Goal: Transaction & Acquisition: Purchase product/service

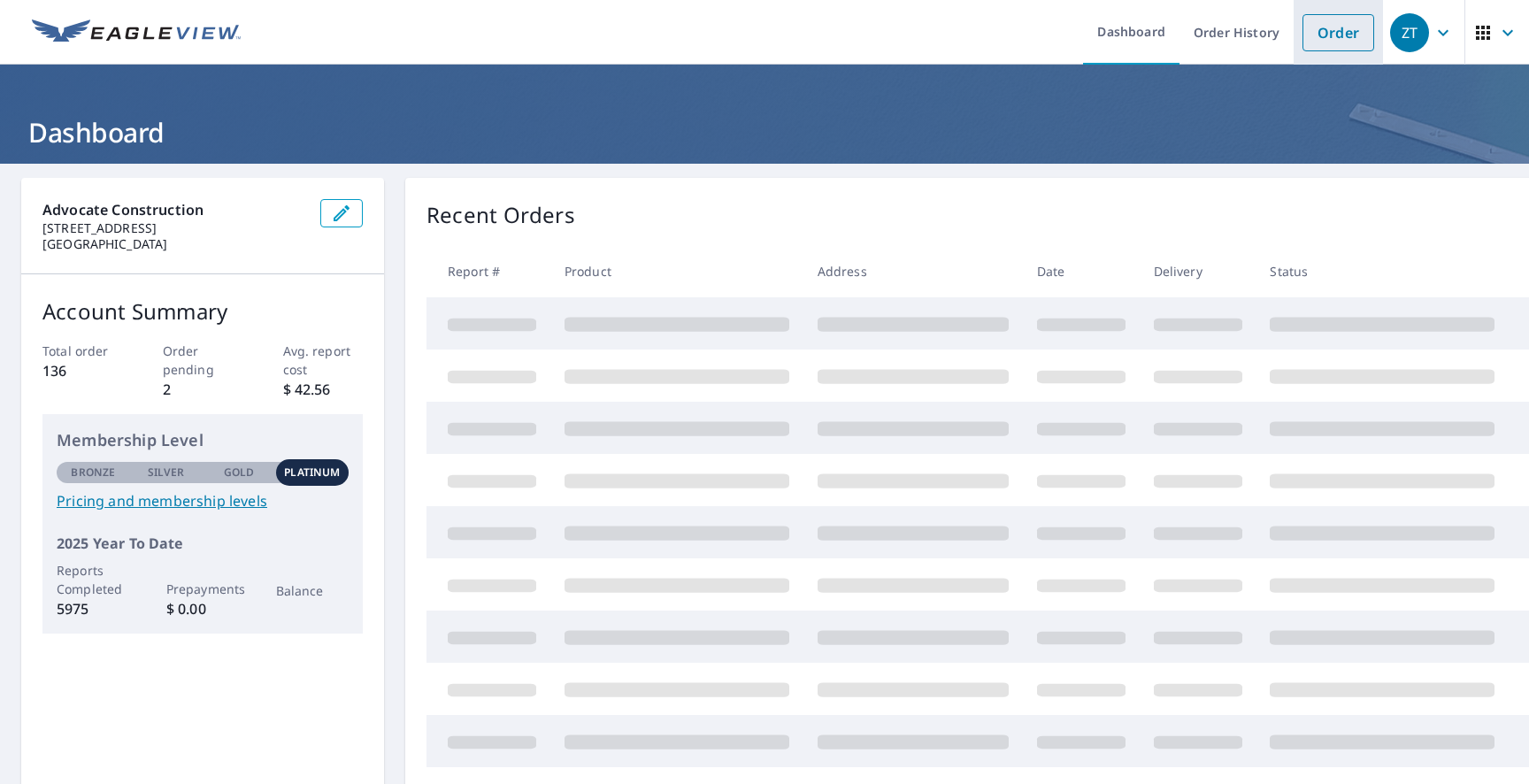
click at [1355, 35] on link "Order" at bounding box center [1339, 32] width 72 height 37
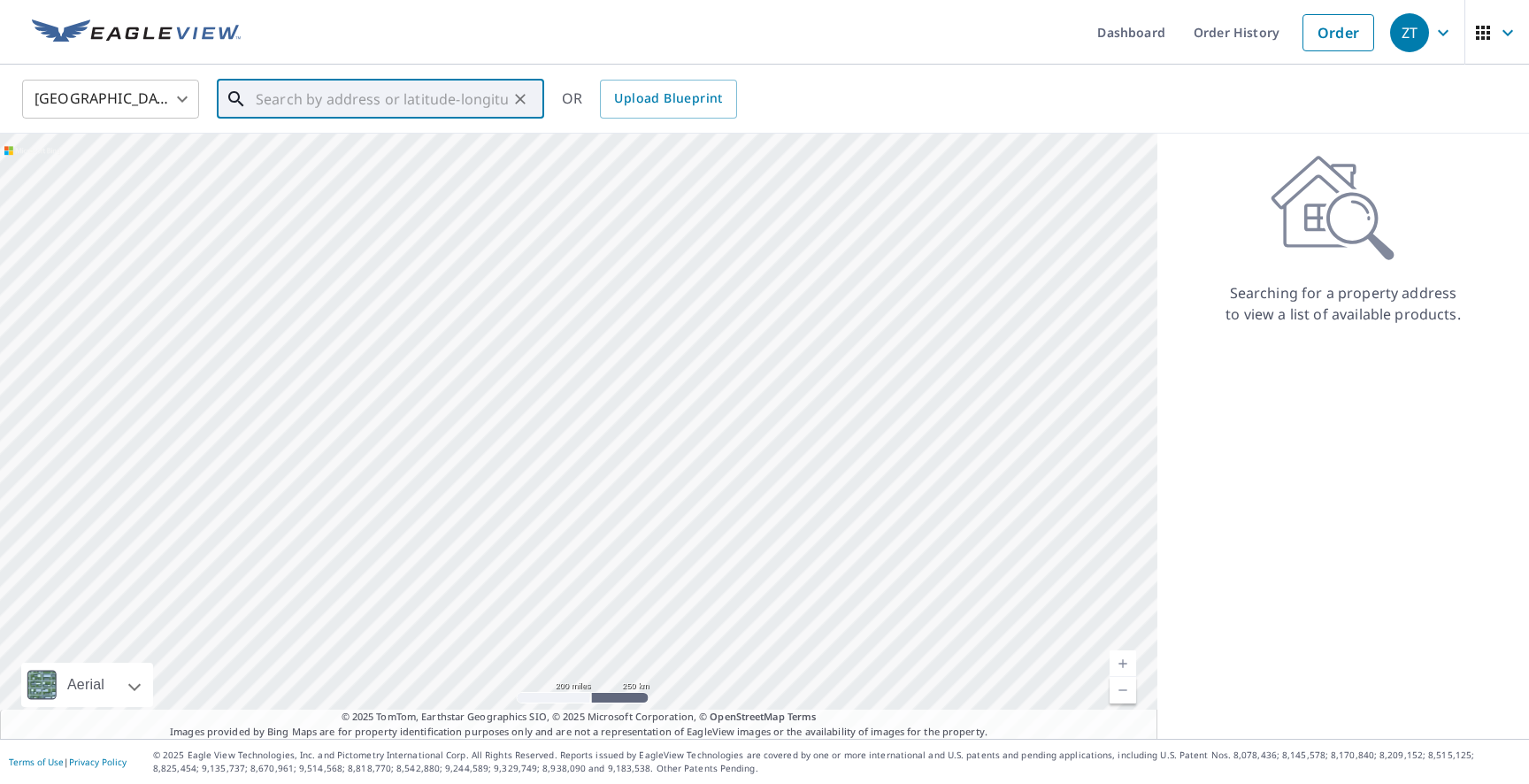
click at [330, 96] on input "text" at bounding box center [382, 99] width 252 height 50
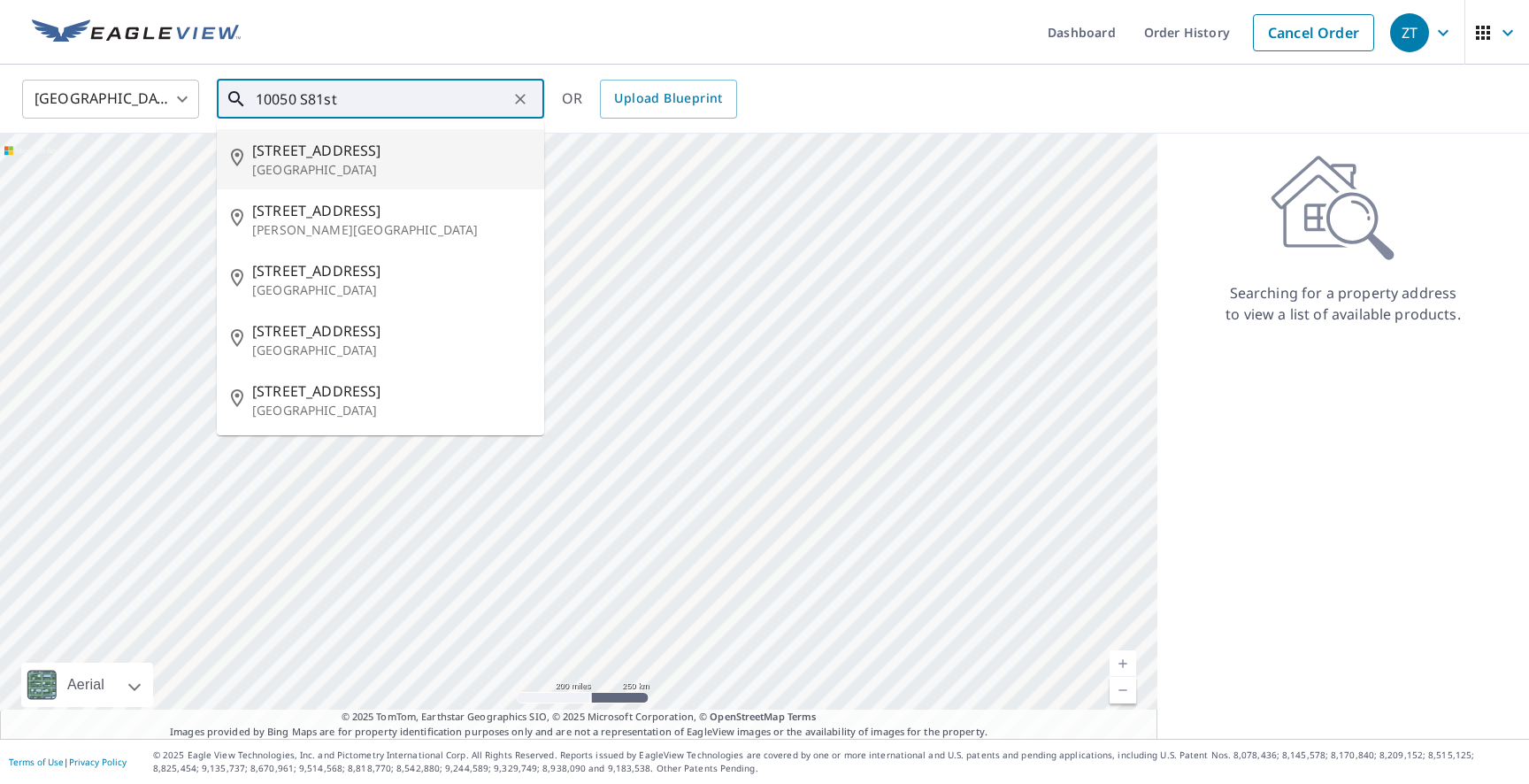
click at [306, 96] on input "10050 S81st" at bounding box center [382, 99] width 252 height 50
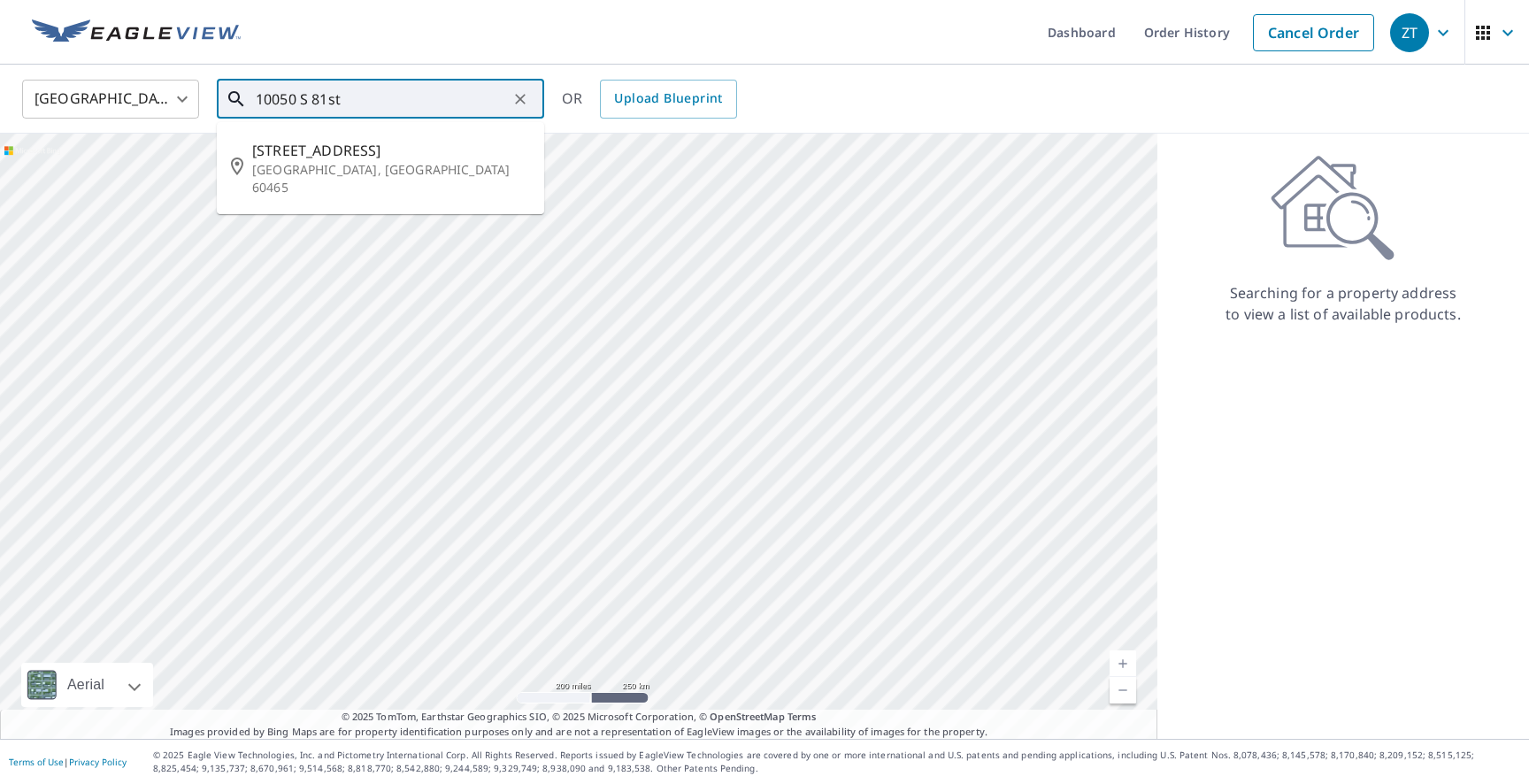
click at [362, 105] on input "10050 S 81st" at bounding box center [382, 99] width 252 height 50
click at [349, 145] on span "[STREET_ADDRESS]" at bounding box center [391, 150] width 278 height 21
type input "[STREET_ADDRESS]"
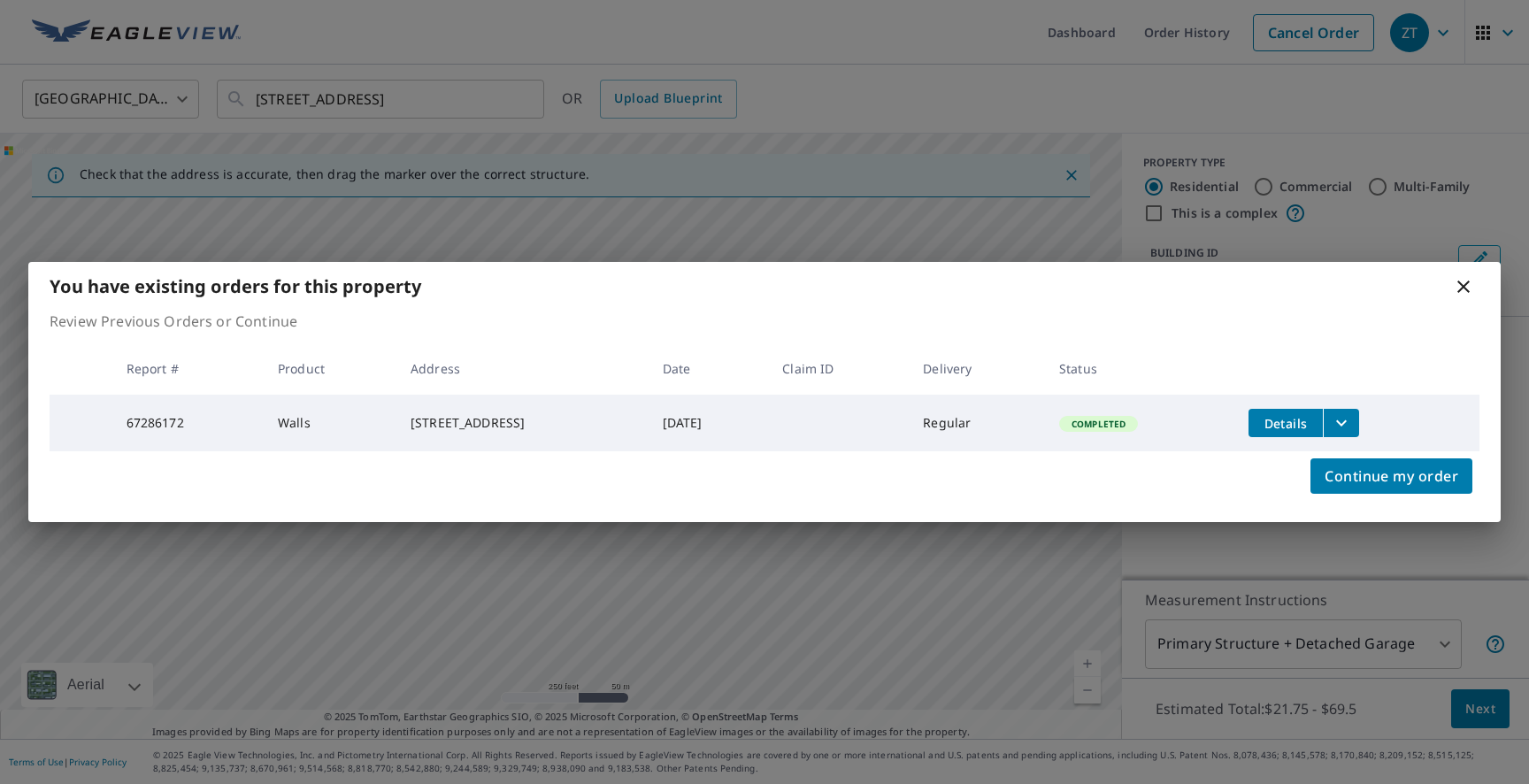
click at [1352, 424] on icon "filesDropdownBtn-67286172" at bounding box center [1341, 422] width 21 height 21
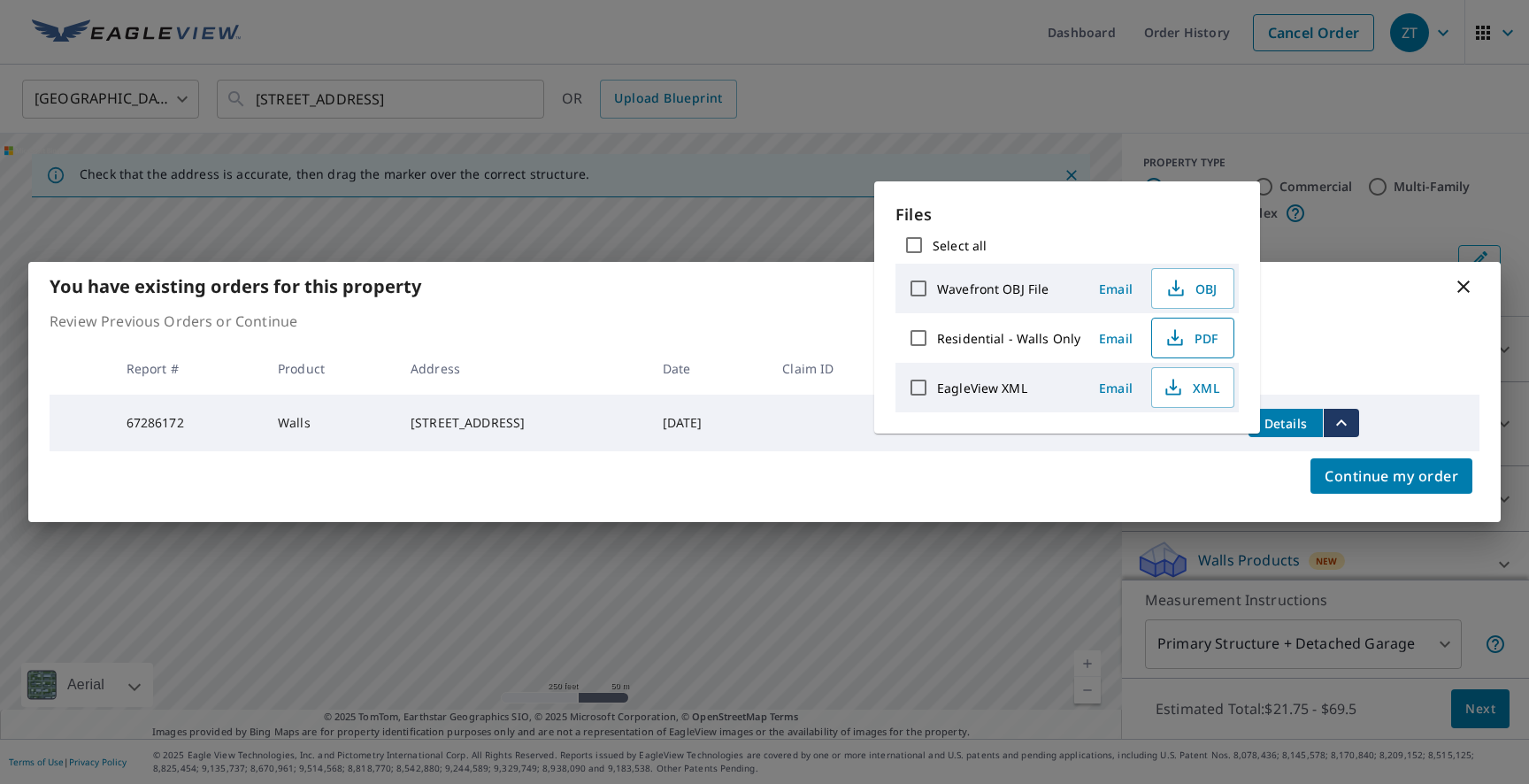
click at [1174, 344] on icon "button" at bounding box center [1174, 342] width 15 height 7
click at [1203, 343] on span "PDF" at bounding box center [1191, 338] width 57 height 21
click at [1462, 279] on icon at bounding box center [1463, 286] width 21 height 21
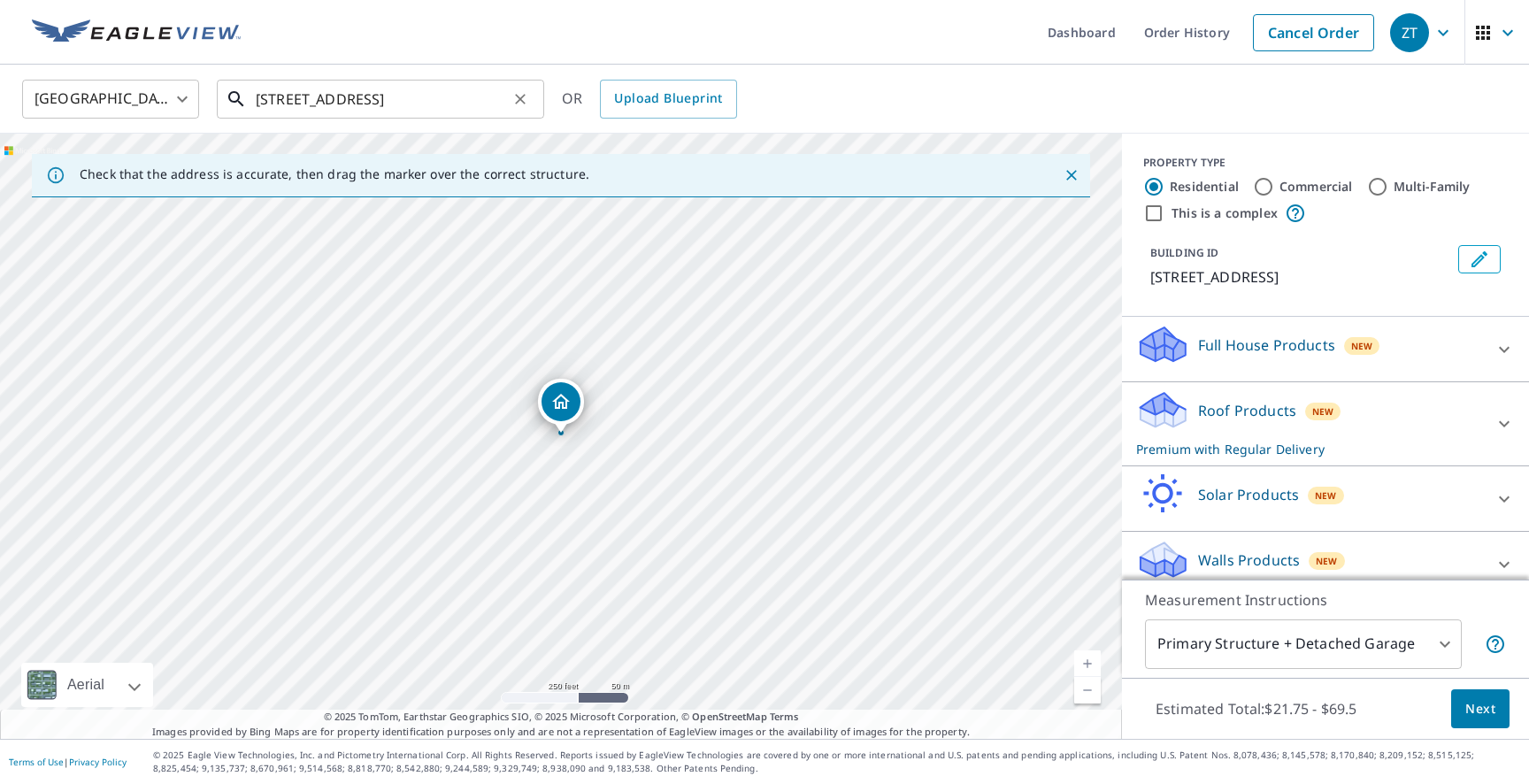
click at [375, 107] on input "[STREET_ADDRESS]" at bounding box center [382, 99] width 252 height 50
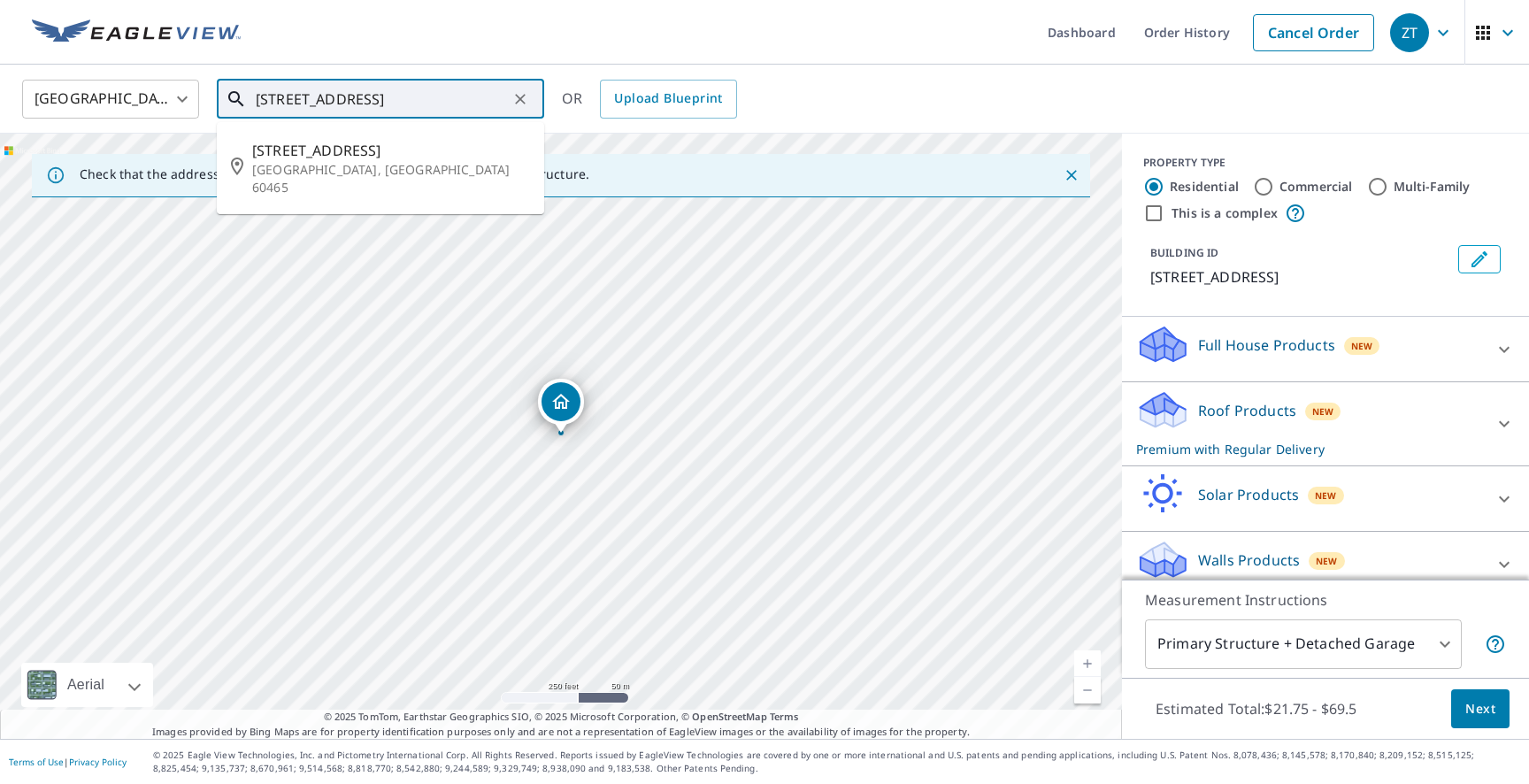
click at [375, 107] on input "[STREET_ADDRESS]" at bounding box center [382, 99] width 252 height 50
click at [521, 101] on icon "Clear" at bounding box center [521, 99] width 18 height 18
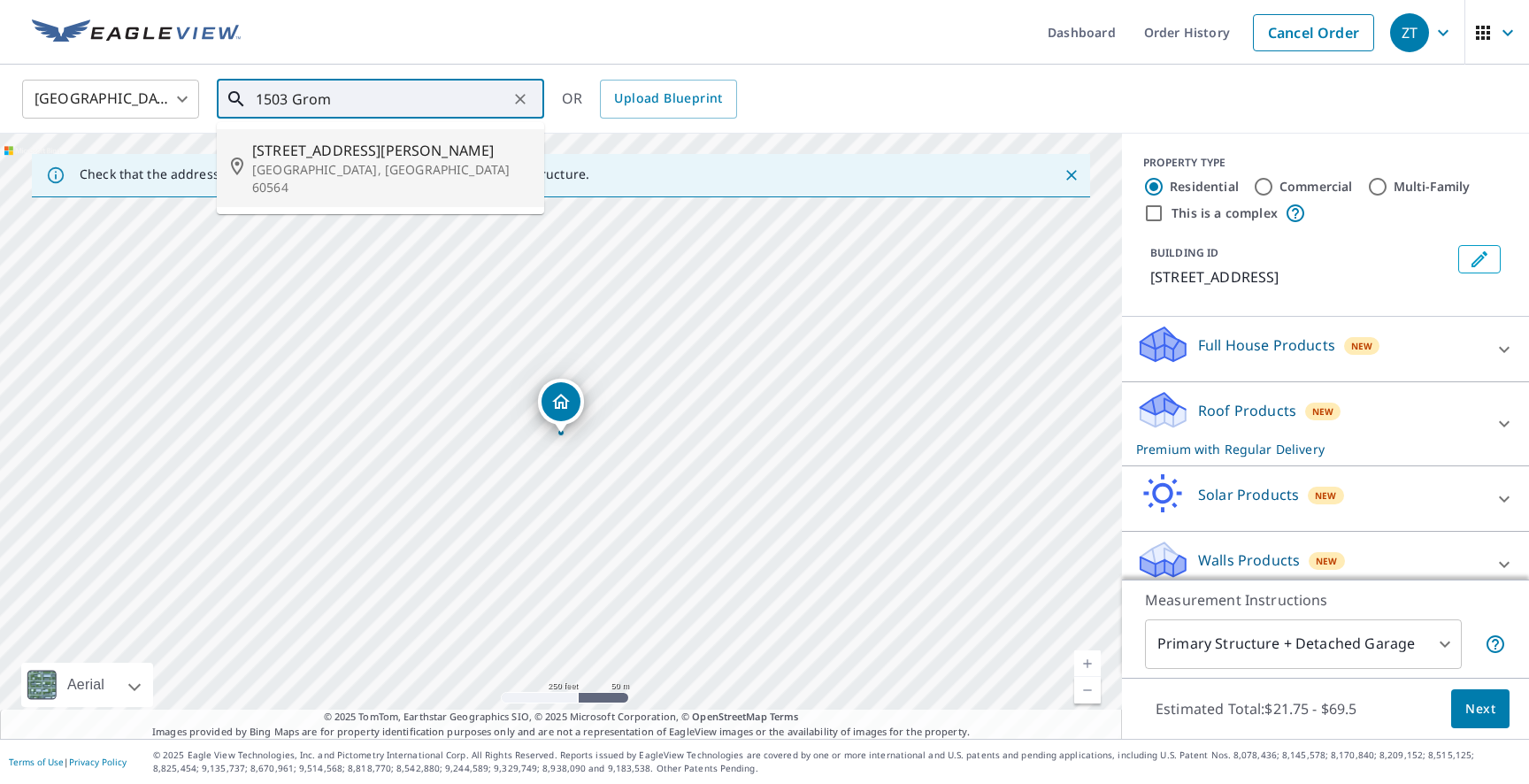
click at [466, 162] on p "[GEOGRAPHIC_DATA], [GEOGRAPHIC_DATA] 60564" at bounding box center [391, 178] width 278 height 35
type input "[STREET_ADDRESS][PERSON_NAME]"
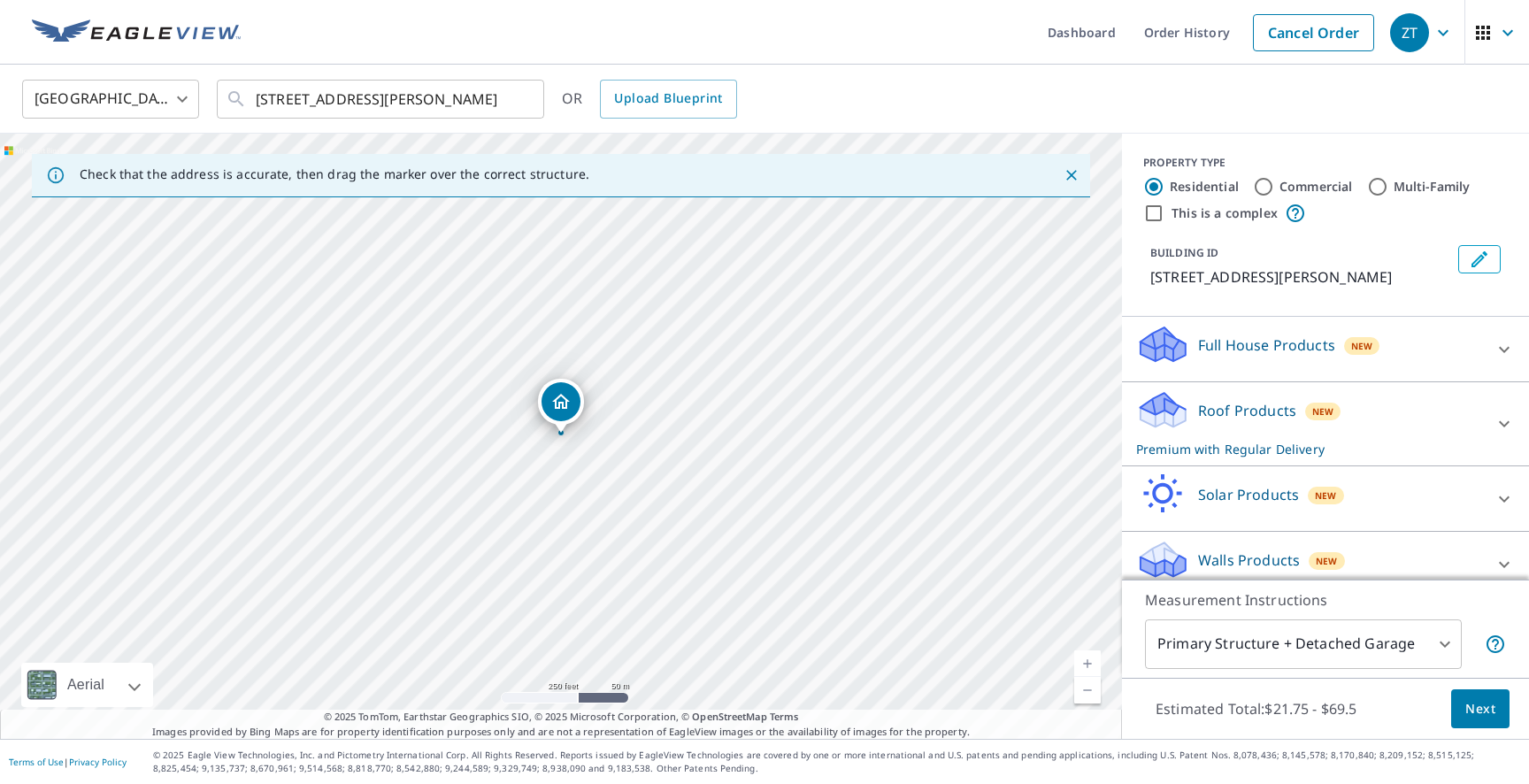
scroll to position [18, 0]
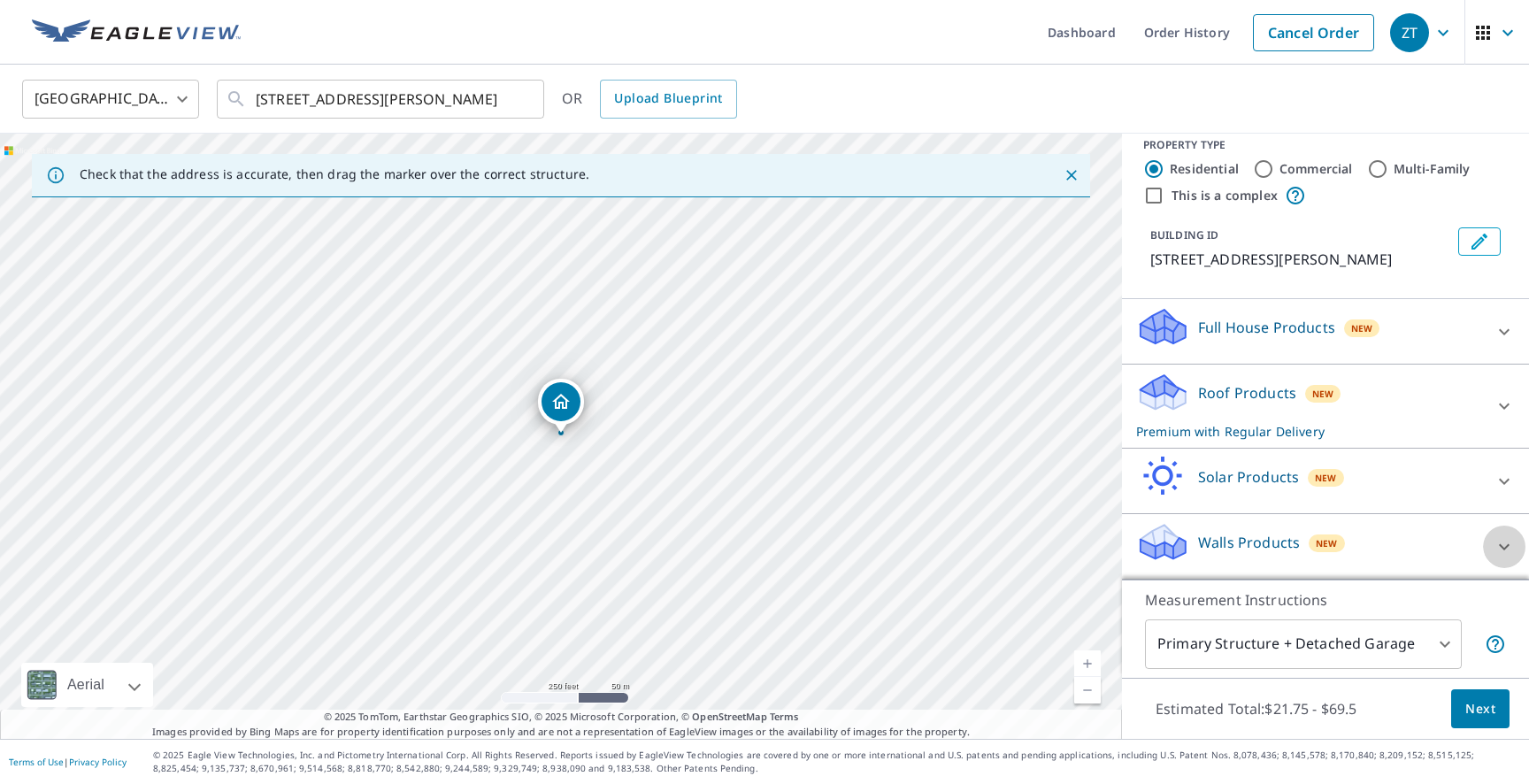
click at [1504, 551] on icon at bounding box center [1504, 546] width 21 height 21
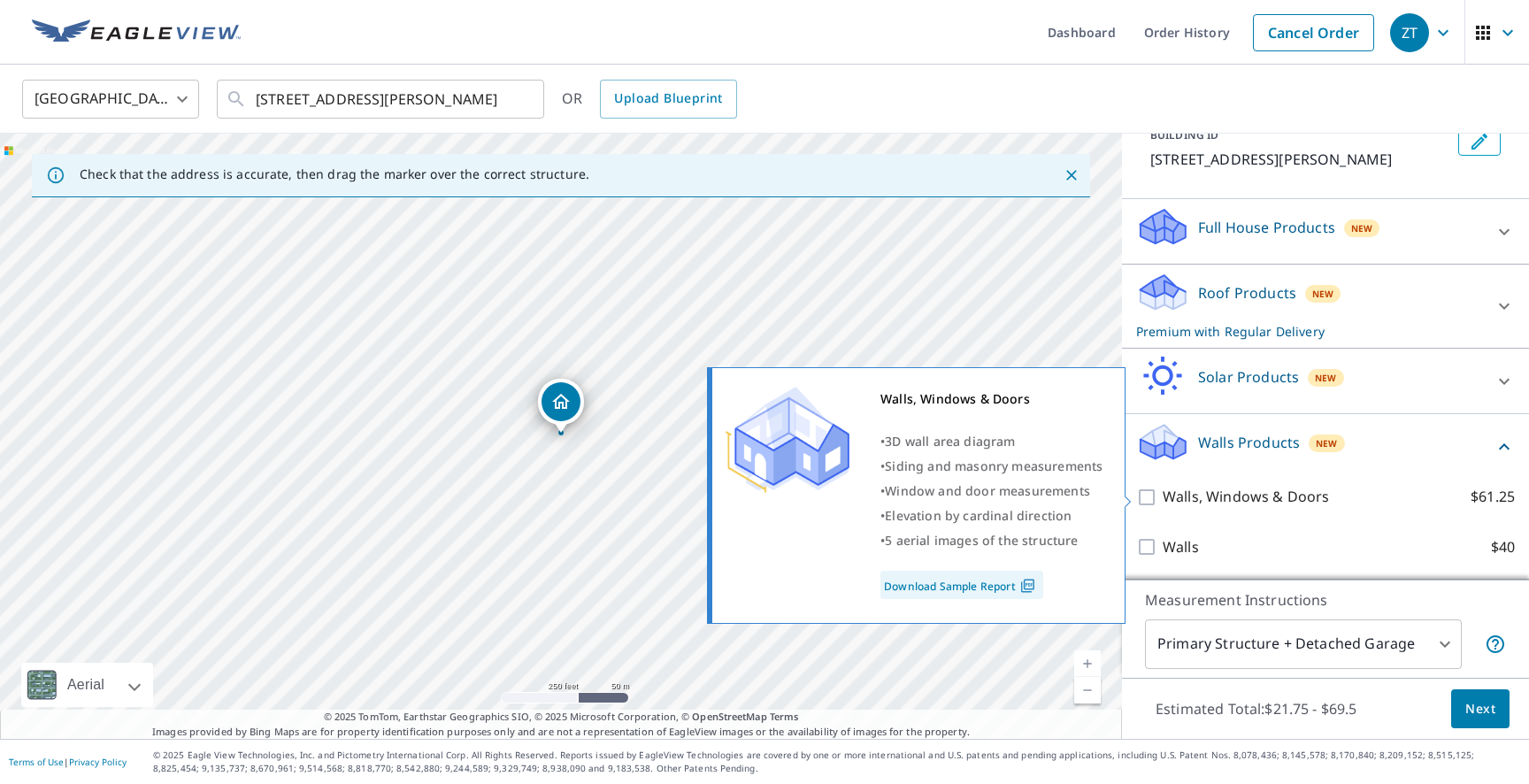
click at [1247, 491] on p "Walls, Windows & Doors" at bounding box center [1246, 496] width 166 height 22
click at [1163, 491] on input "Walls, Windows & Doors $61.25" at bounding box center [1149, 496] width 27 height 21
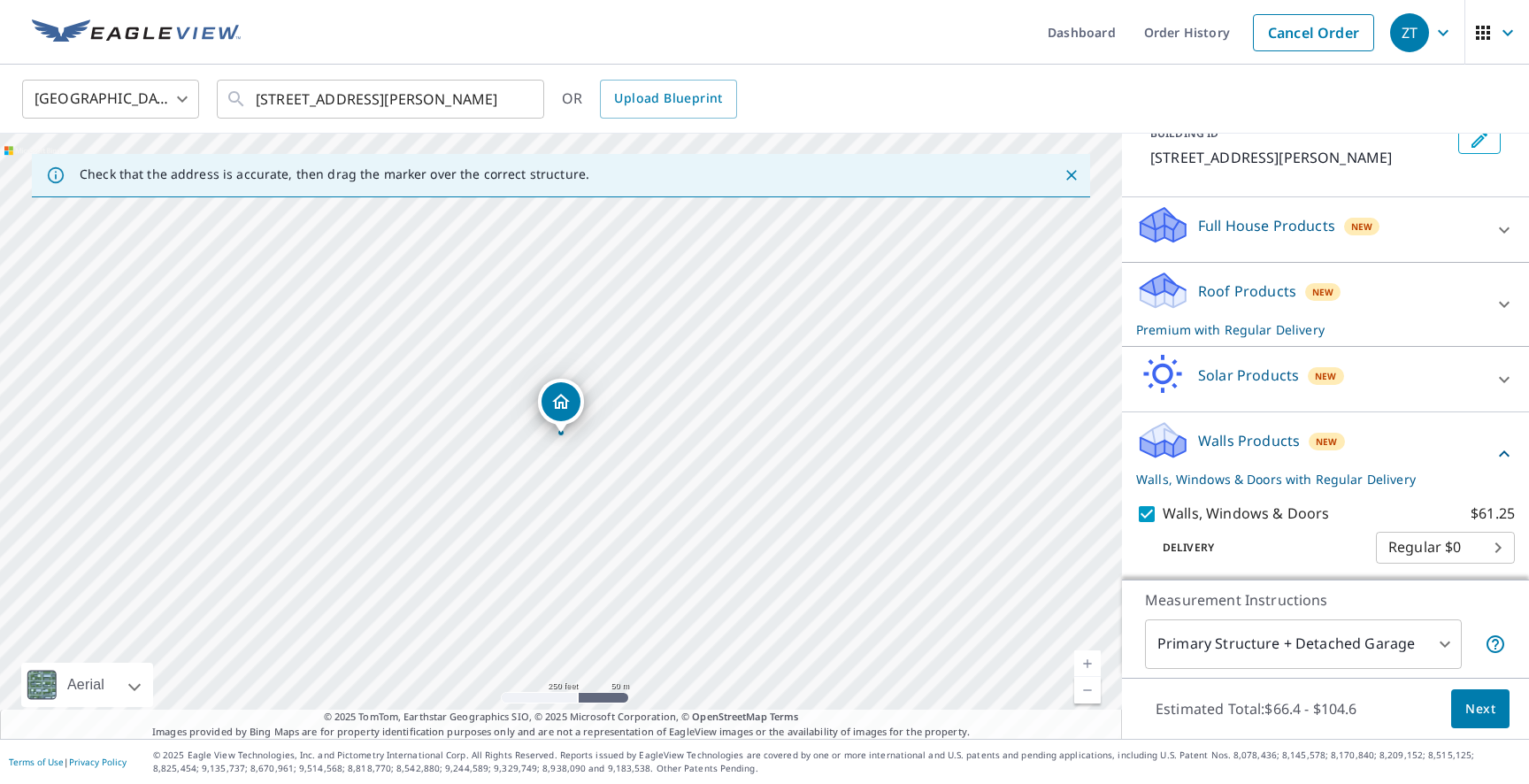
click at [1212, 524] on div "Delivery Regular $0 8 ​" at bounding box center [1325, 543] width 379 height 39
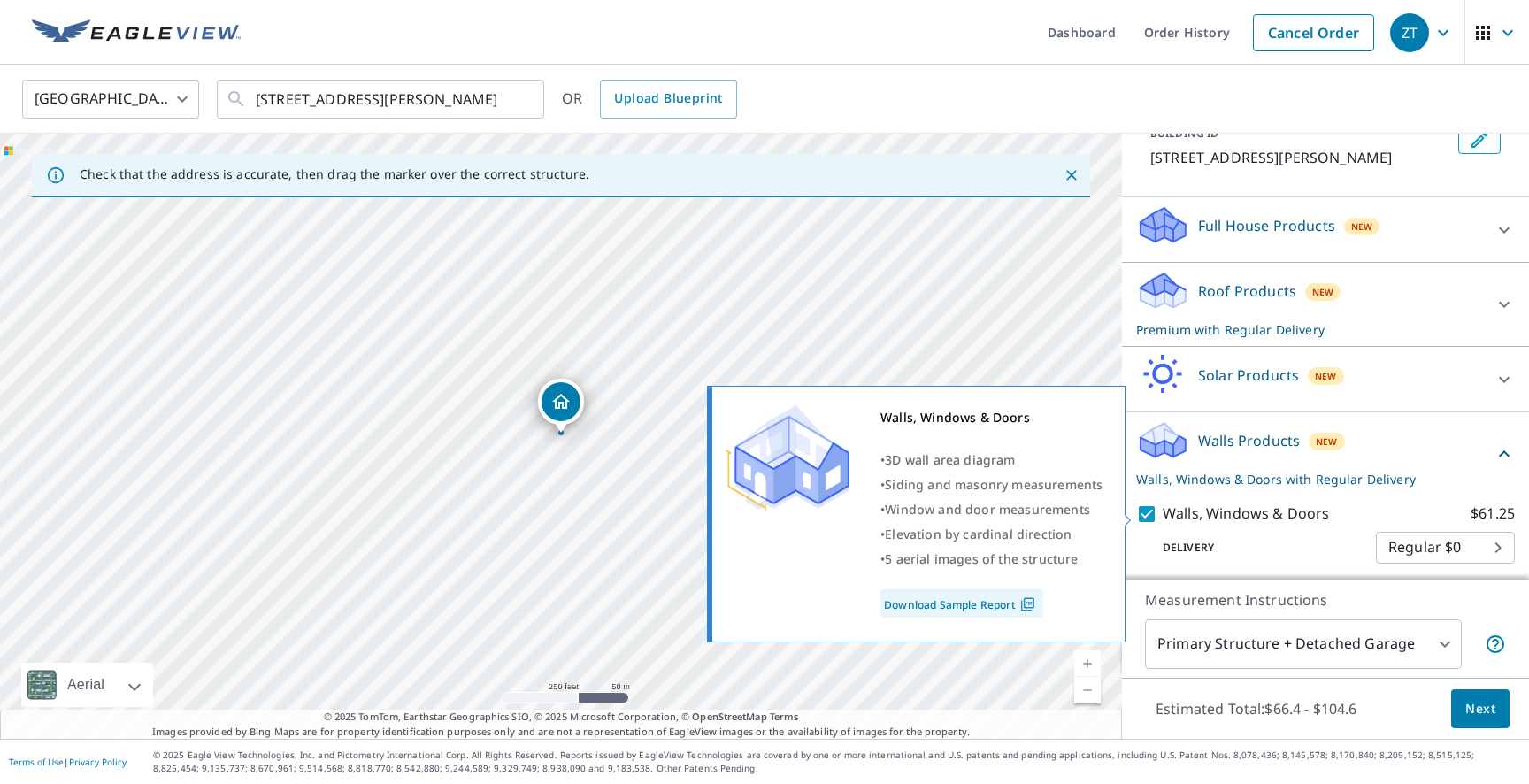
click at [1212, 513] on p "Walls, Windows & Doors" at bounding box center [1246, 513] width 166 height 22
click at [1163, 513] on input "Walls, Windows & Doors $61.25" at bounding box center [1149, 513] width 27 height 21
checkbox input "false"
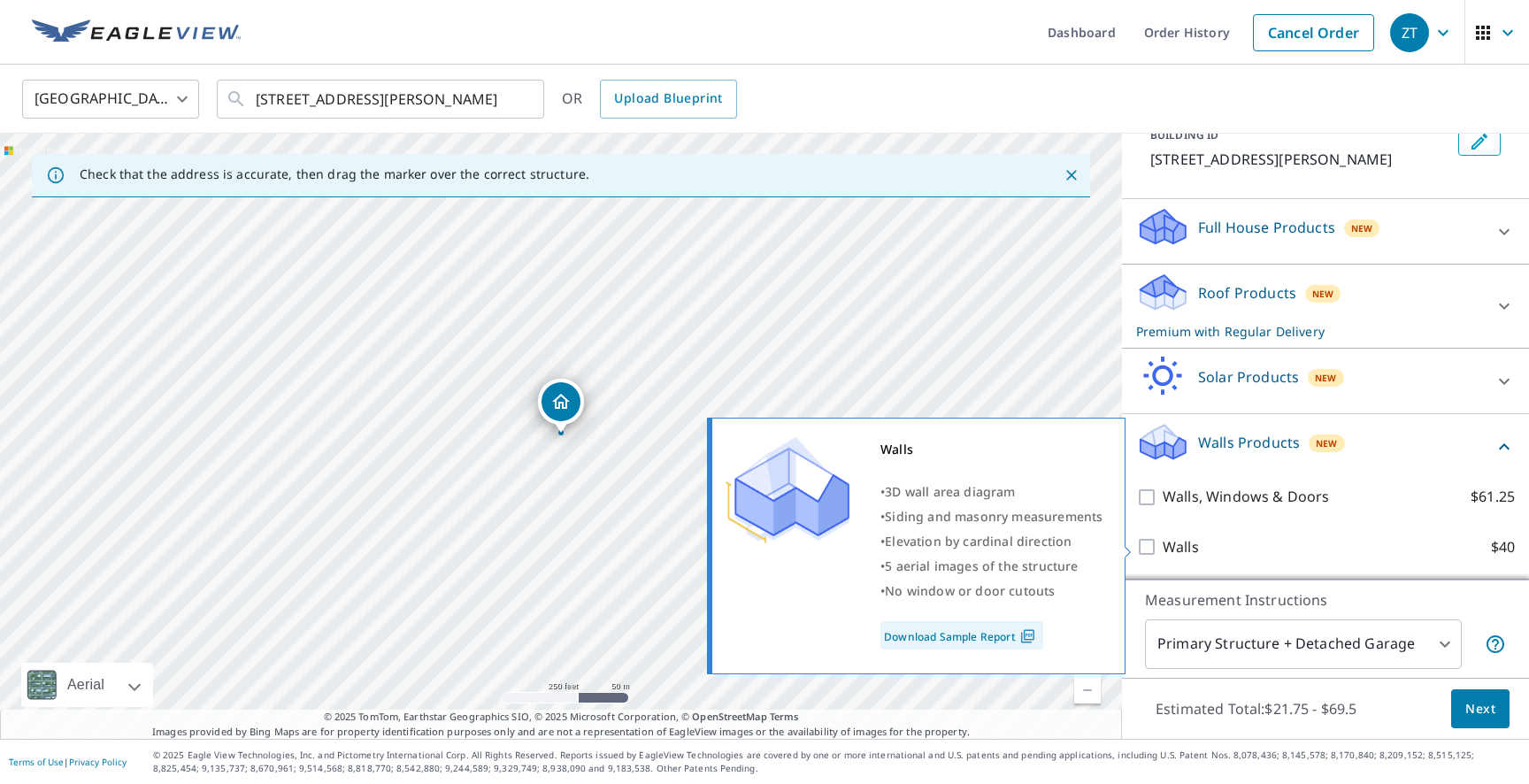
click at [1178, 543] on p "Walls" at bounding box center [1181, 547] width 36 height 22
click at [1163, 543] on input "Walls $40" at bounding box center [1149, 546] width 27 height 21
checkbox input "true"
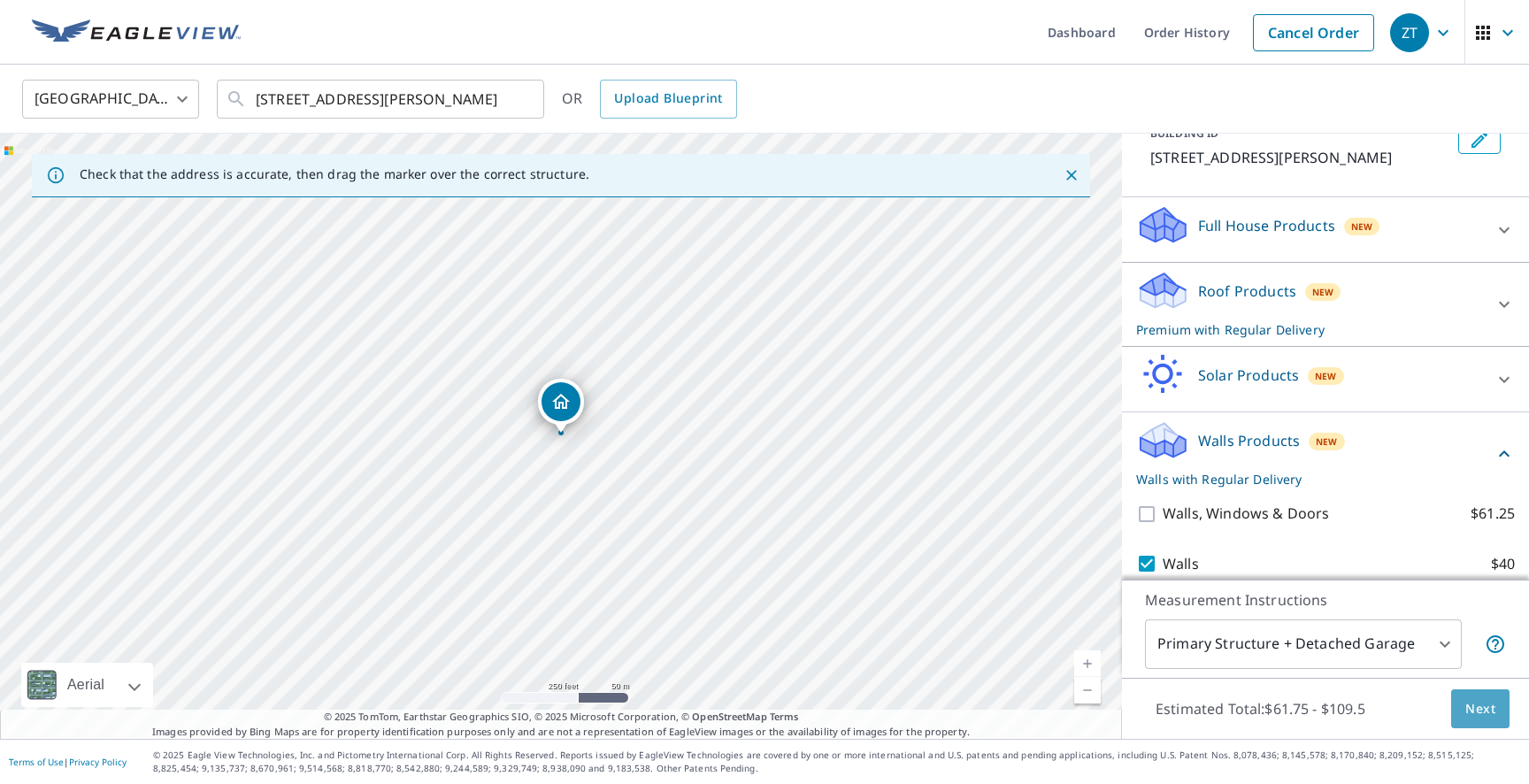
click at [1483, 703] on span "Next" at bounding box center [1480, 709] width 30 height 22
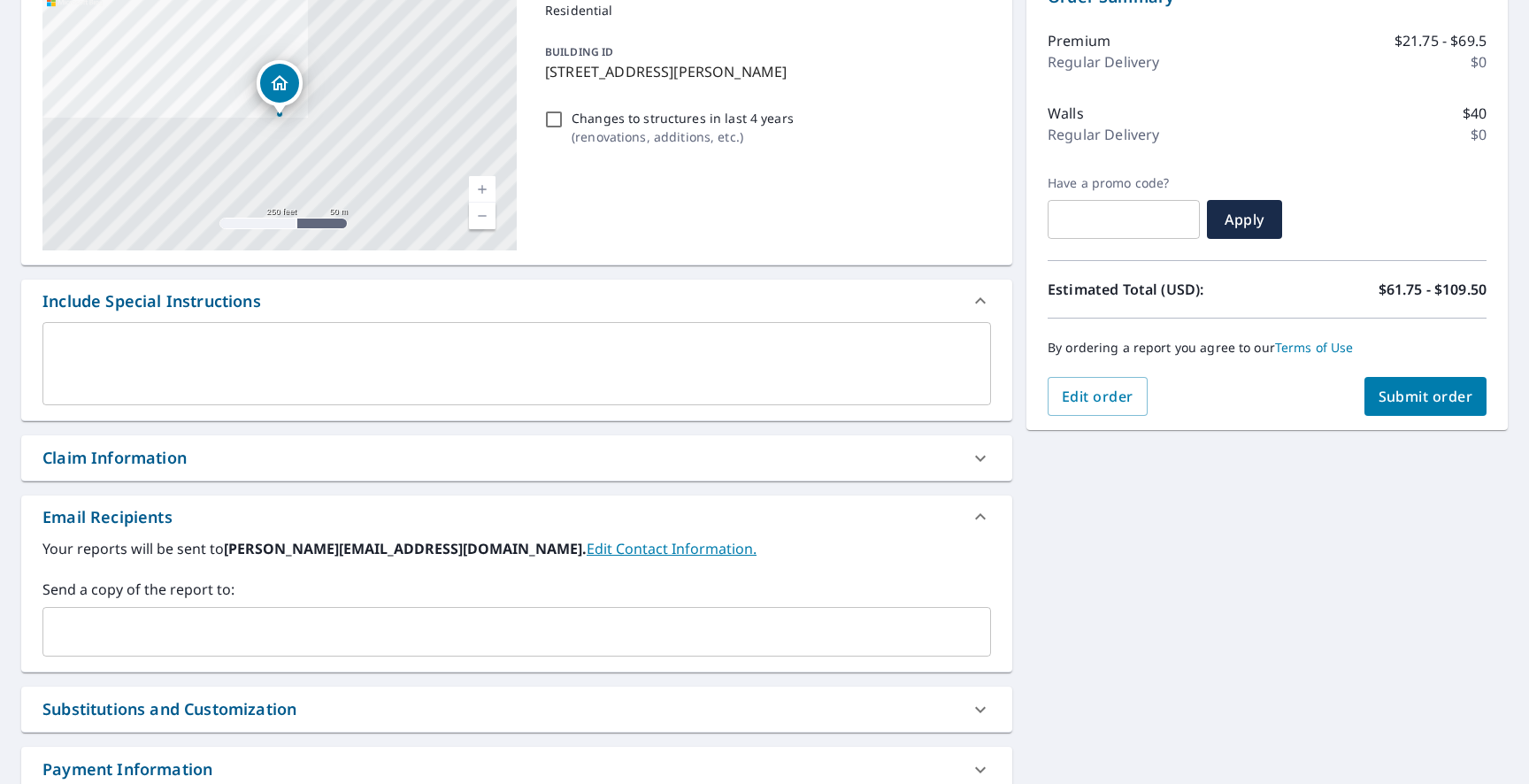
scroll to position [251, 0]
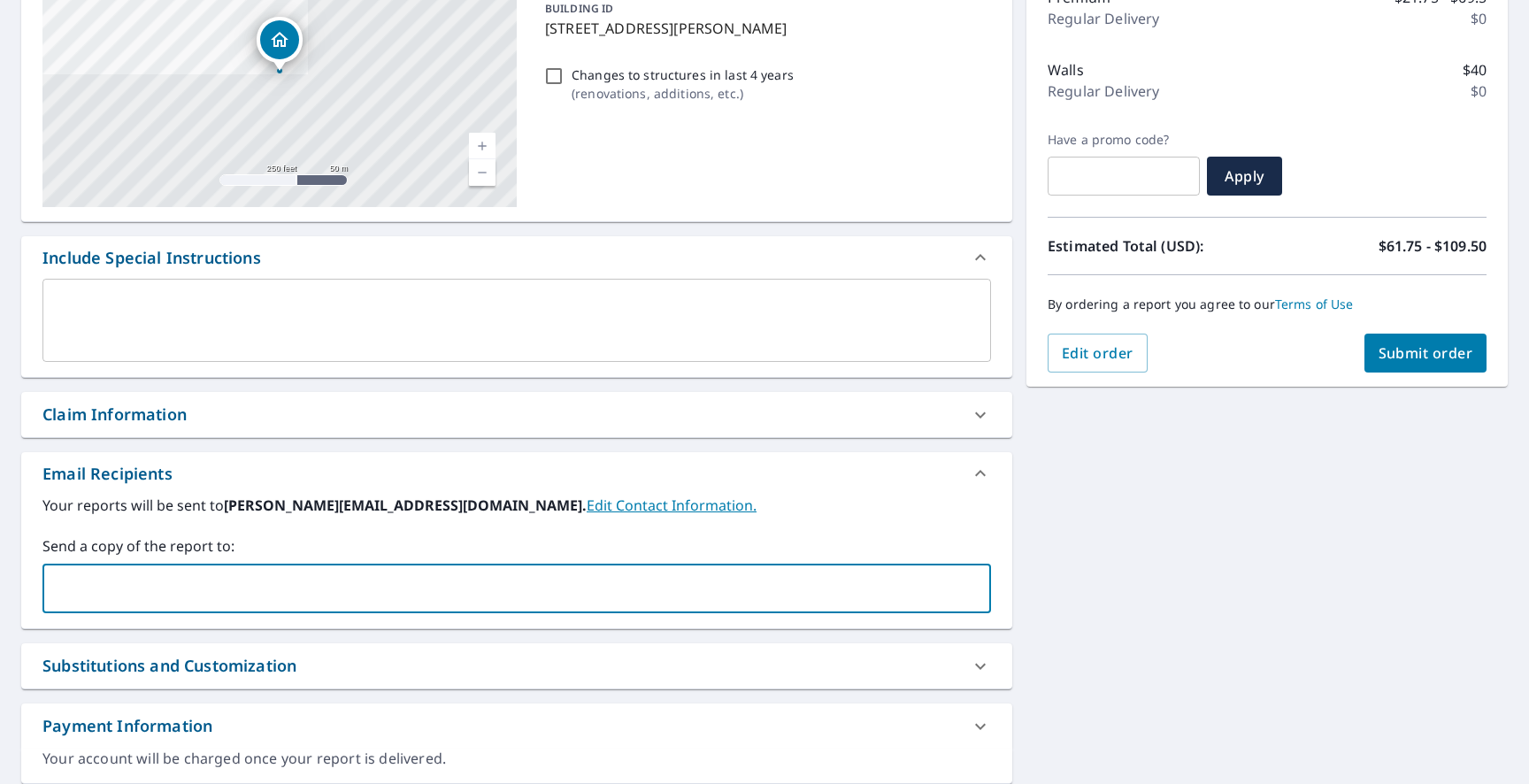
click at [325, 585] on input "text" at bounding box center [503, 588] width 906 height 34
type input "[PERSON_NAME][EMAIL_ADDRESS][DOMAIN_NAME]"
click at [1445, 352] on span "Submit order" at bounding box center [1426, 353] width 95 height 19
checkbox input "true"
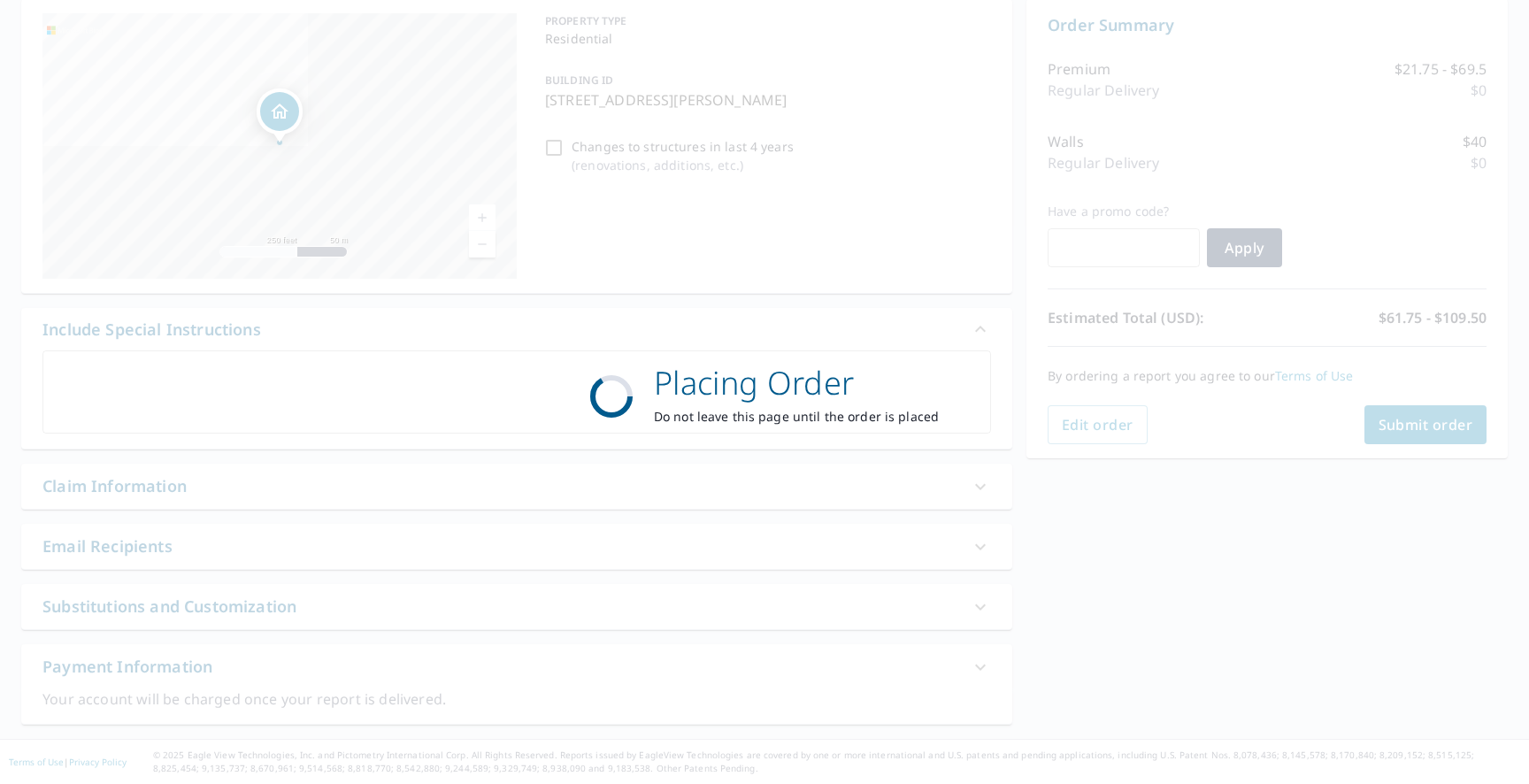
scroll to position [179, 0]
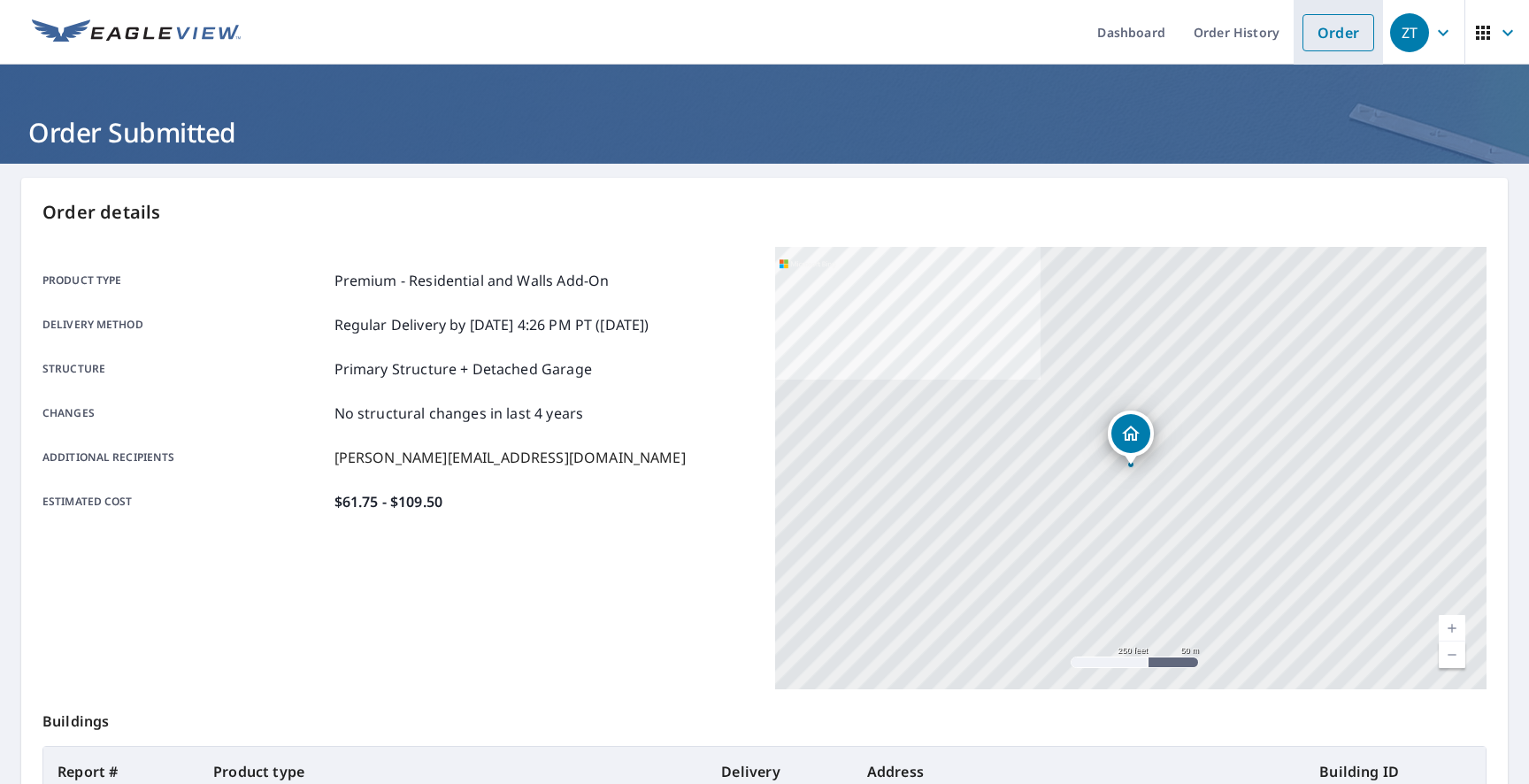
click at [1345, 31] on link "Order" at bounding box center [1339, 32] width 72 height 37
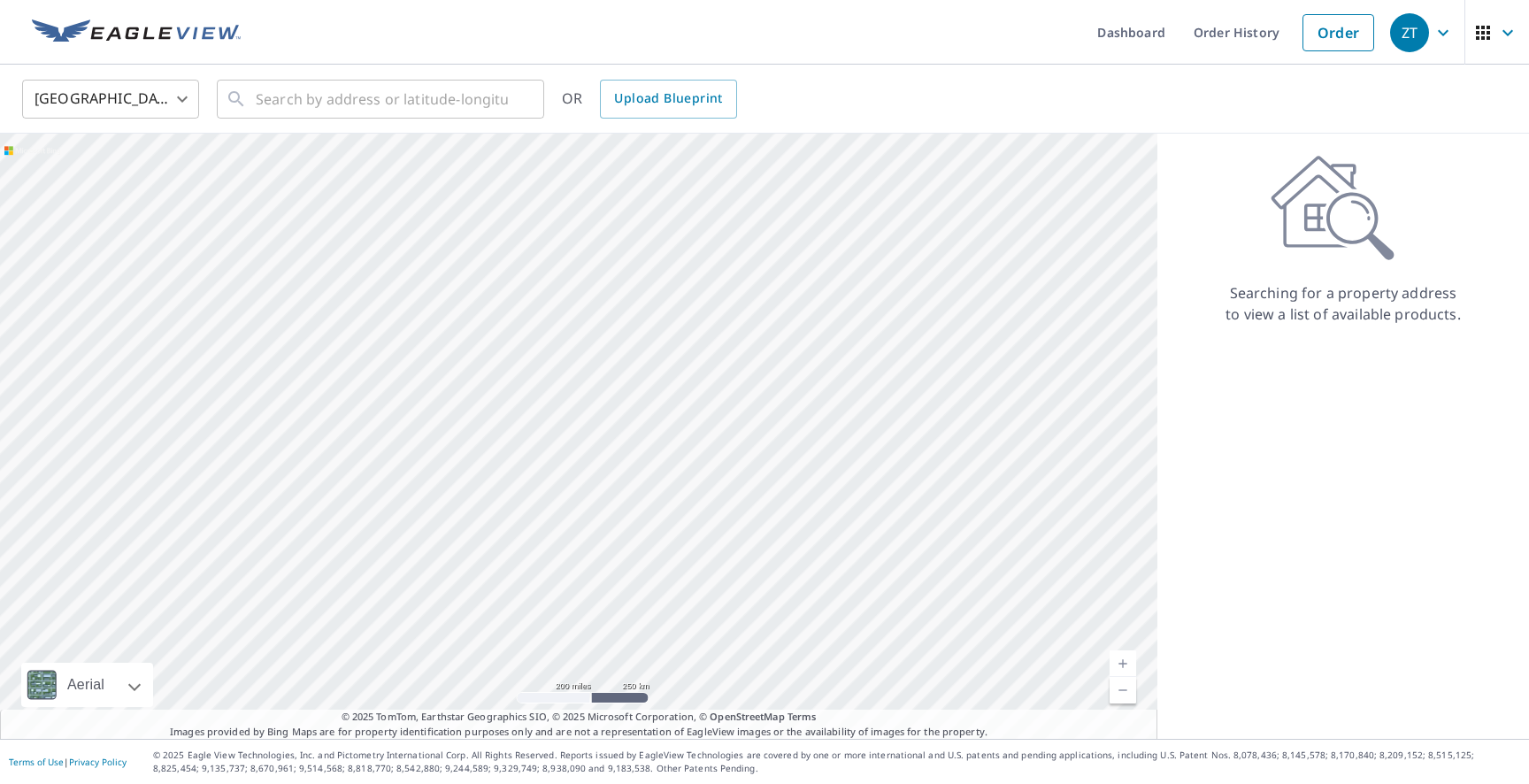
click at [352, 286] on div at bounding box center [579, 436] width 1157 height 605
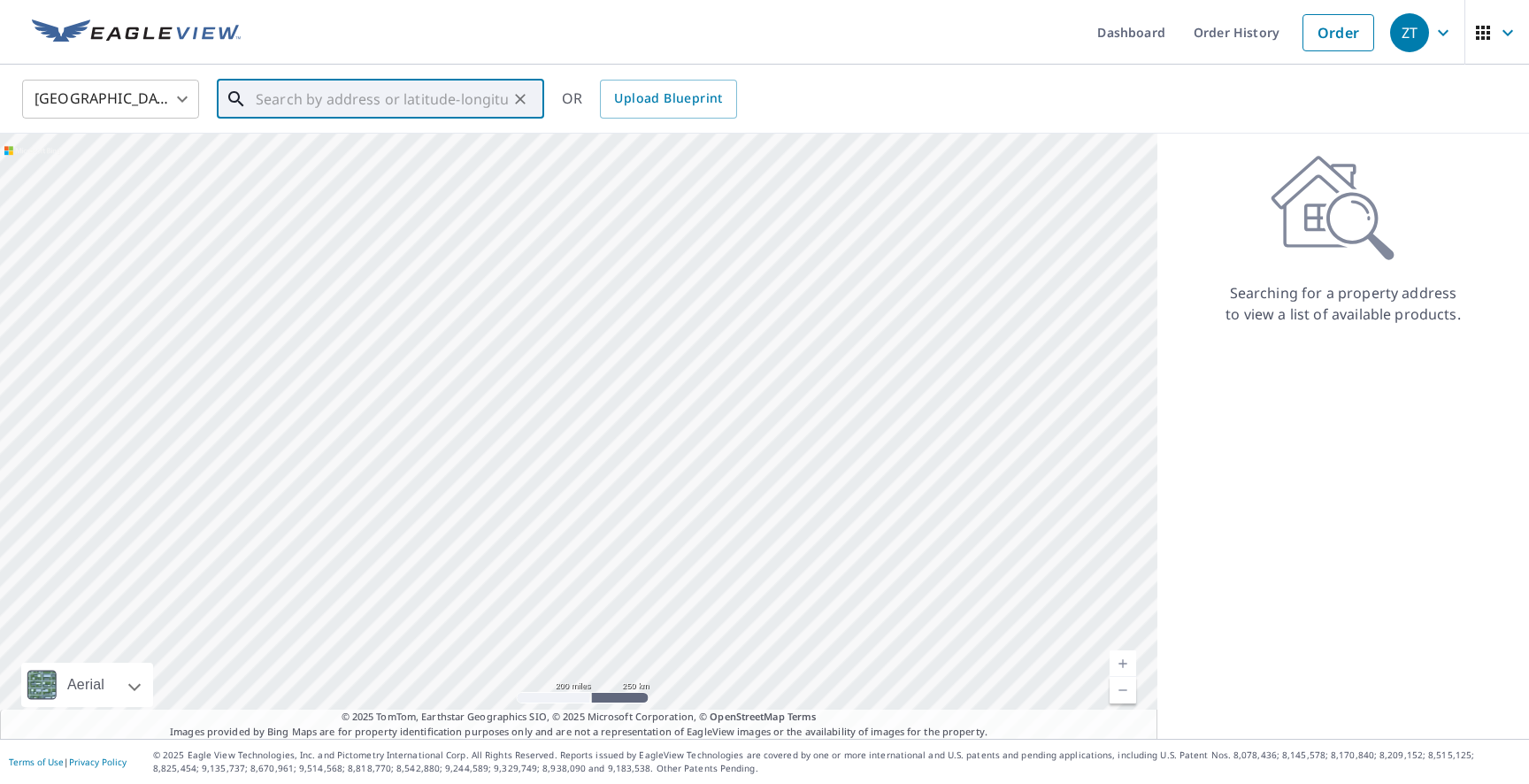
click at [383, 112] on input "text" at bounding box center [382, 99] width 252 height 50
paste input "[STREET_ADDRESS]"
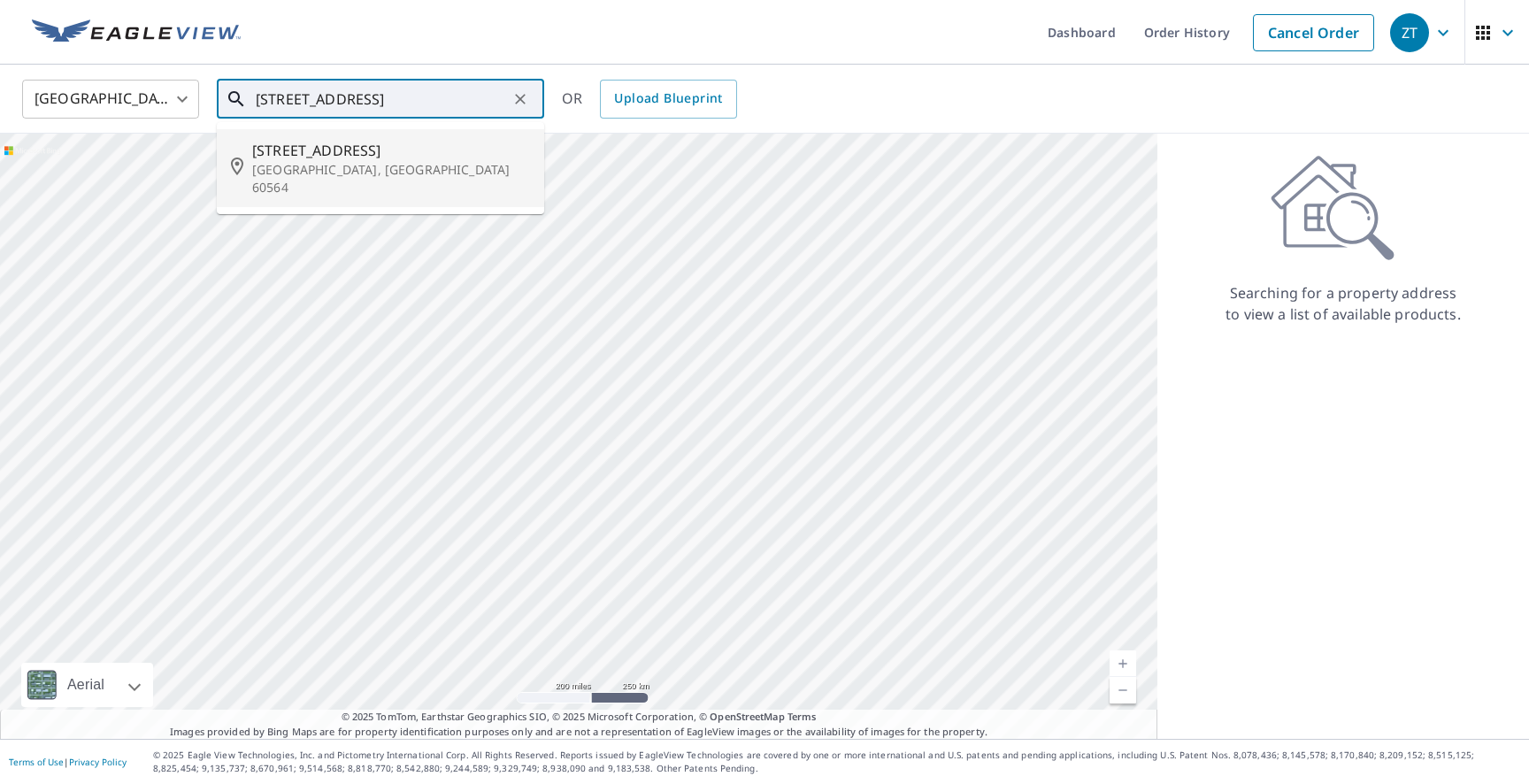
click at [389, 160] on span "[STREET_ADDRESS]" at bounding box center [391, 150] width 278 height 21
type input "[STREET_ADDRESS]"
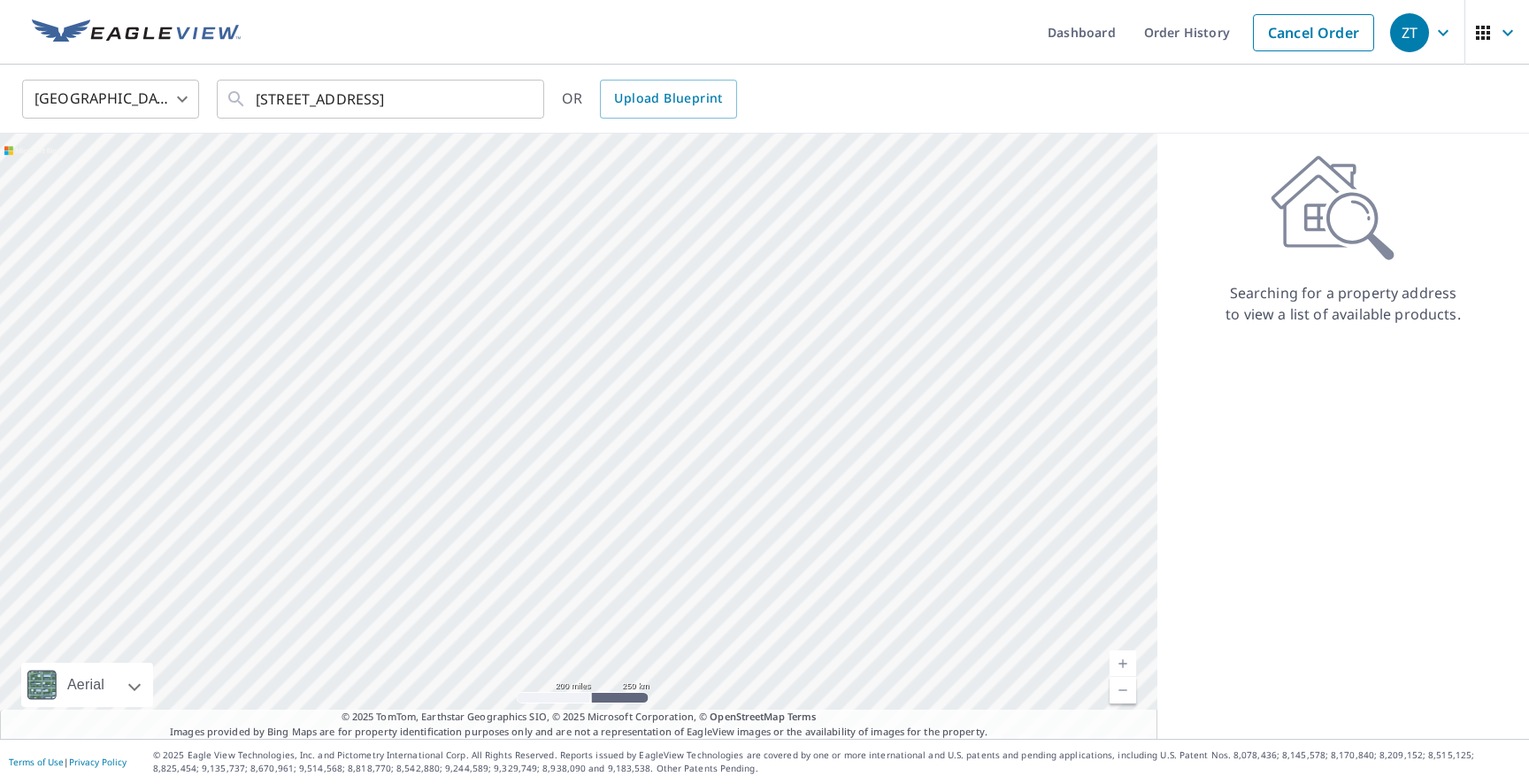
scroll to position [0, 0]
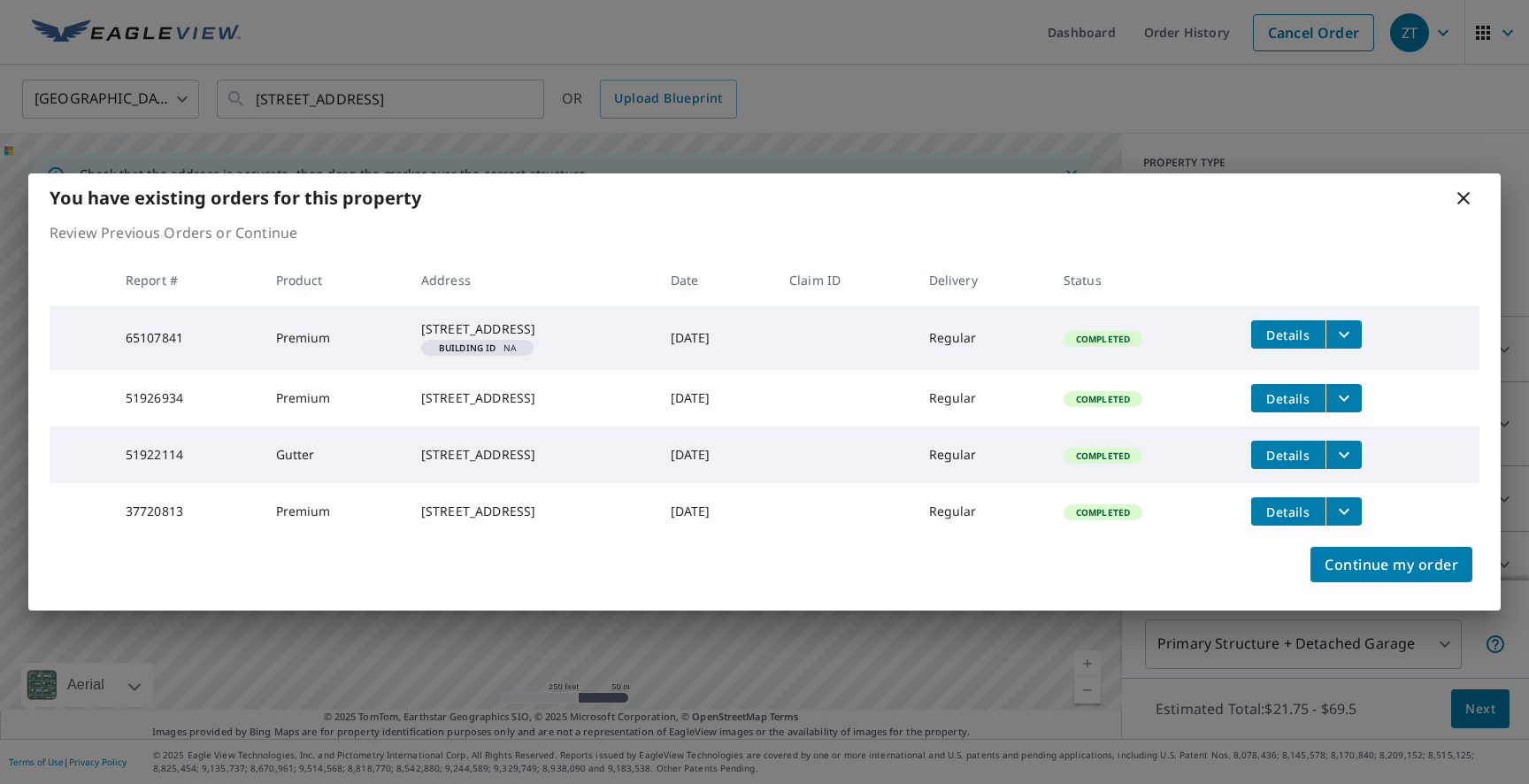
click at [1469, 188] on icon at bounding box center [1463, 198] width 21 height 21
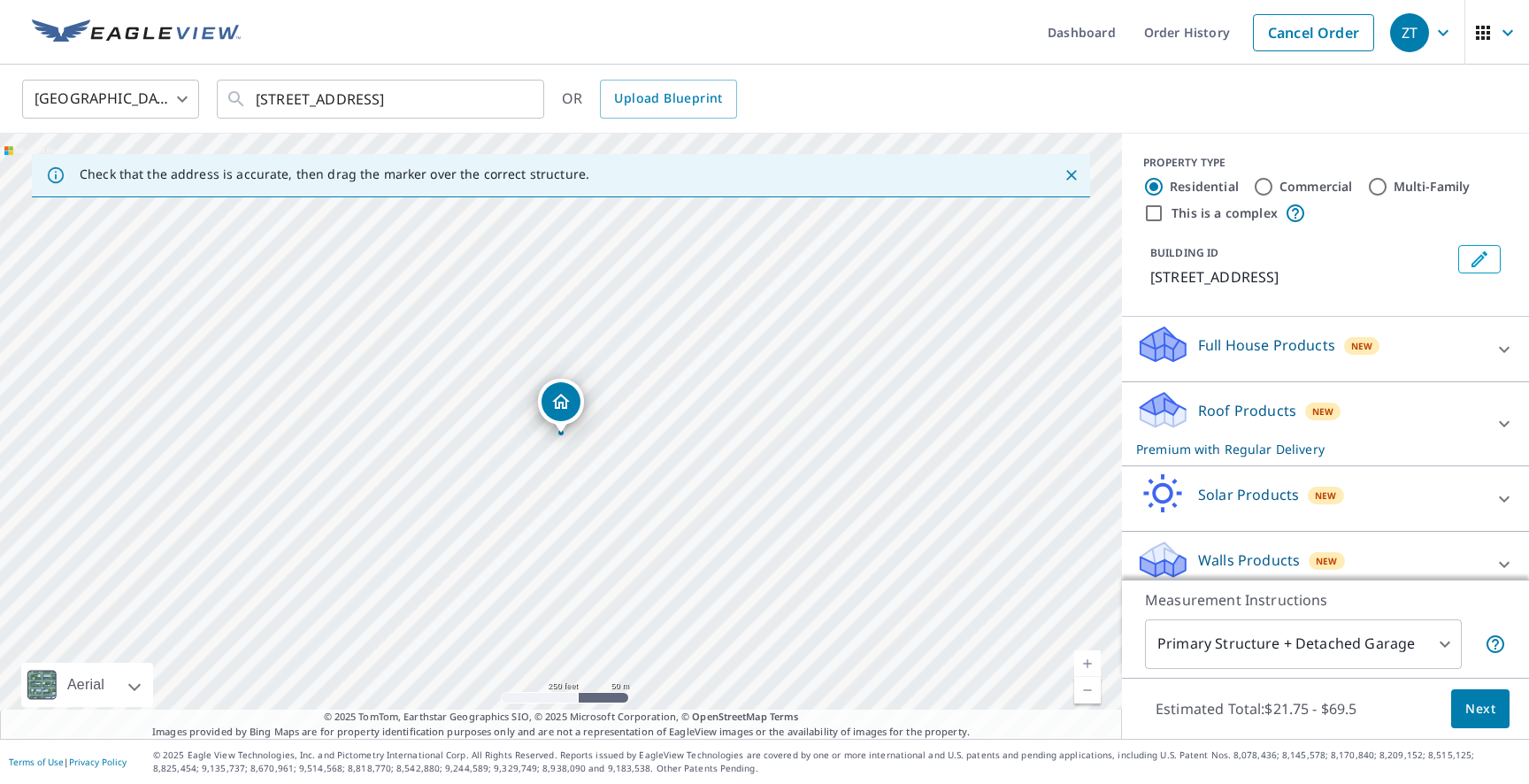
scroll to position [18, 0]
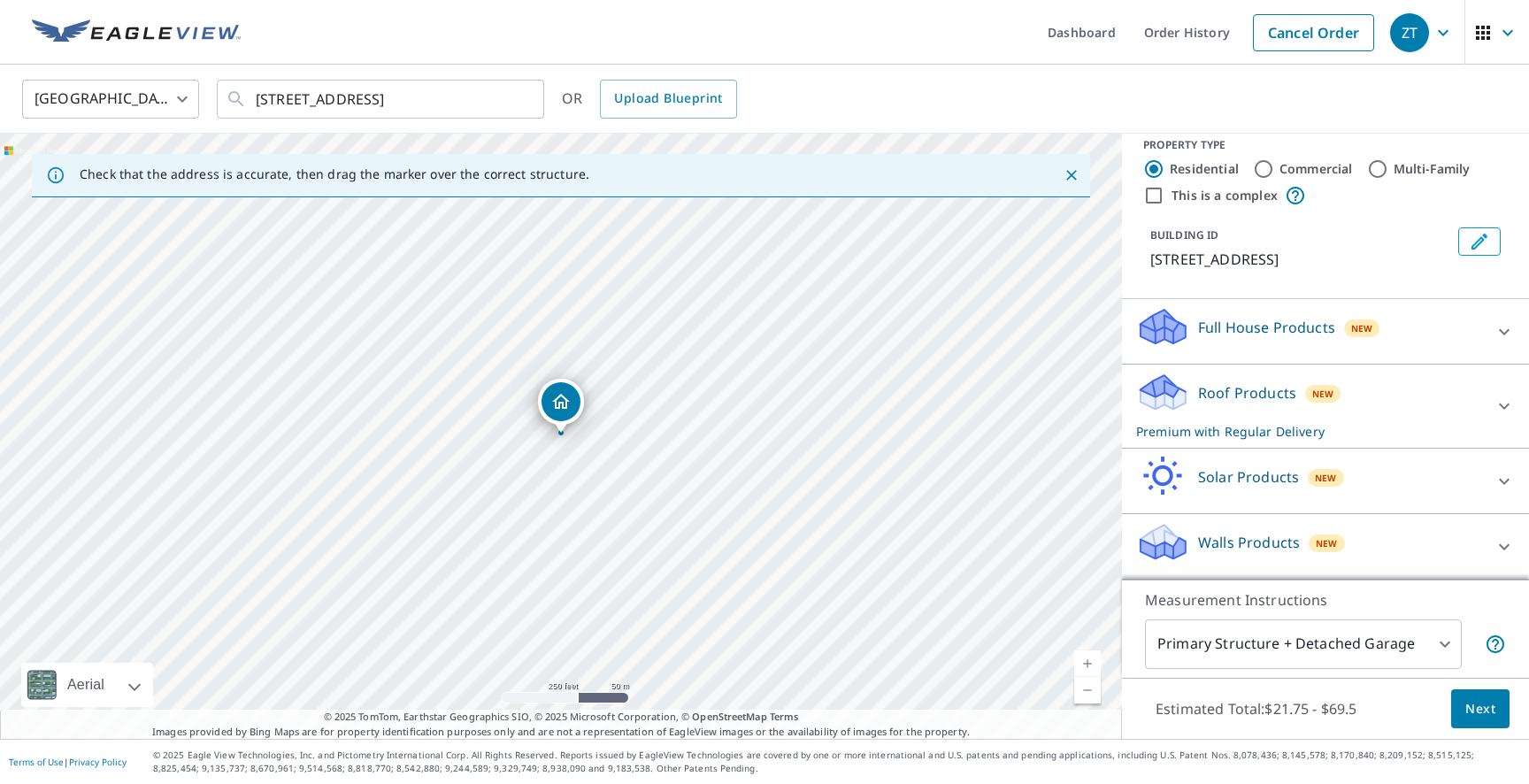
click at [1442, 550] on div "Walls Products New" at bounding box center [1309, 546] width 347 height 50
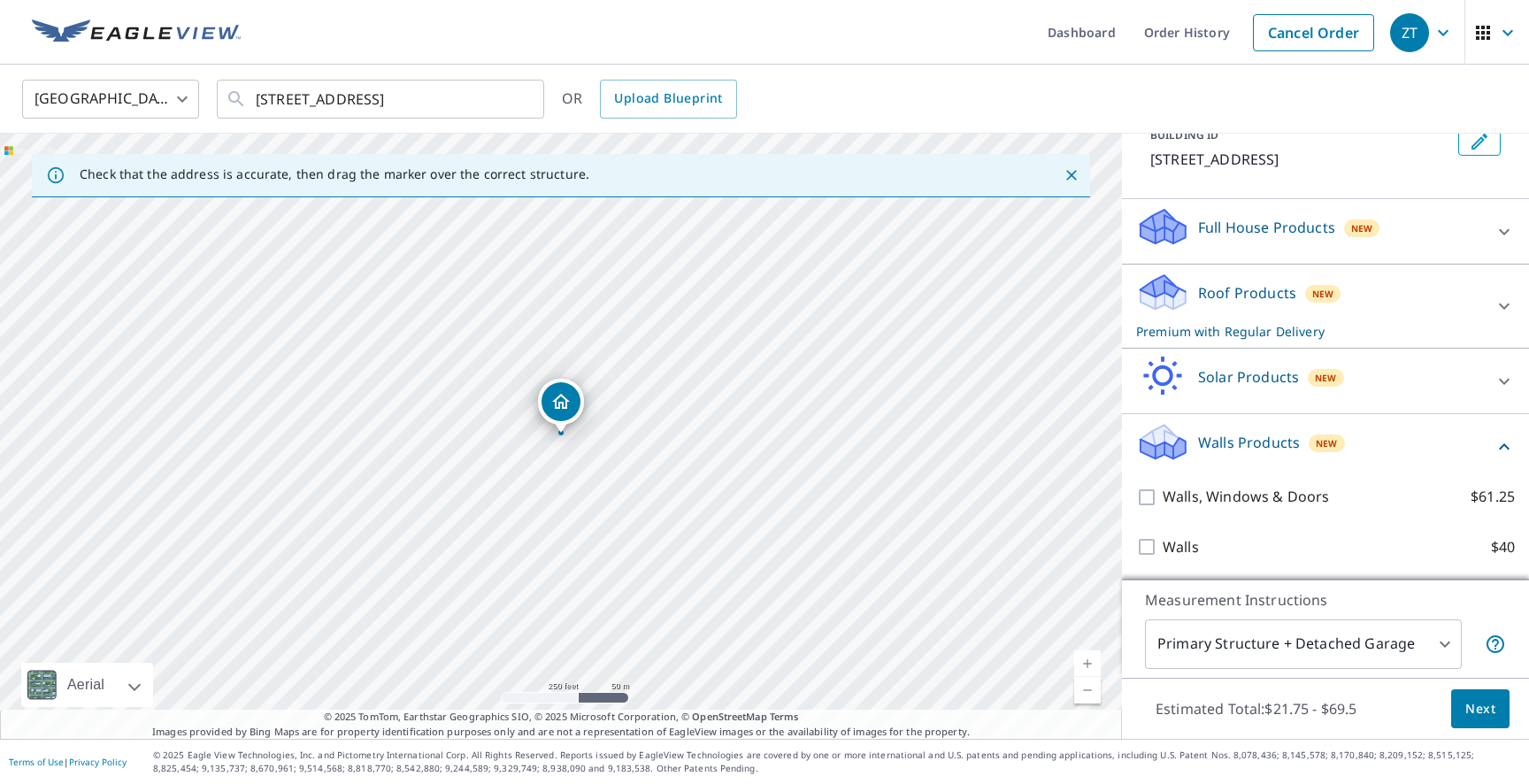
click at [1177, 531] on div "Walls $40" at bounding box center [1325, 546] width 379 height 50
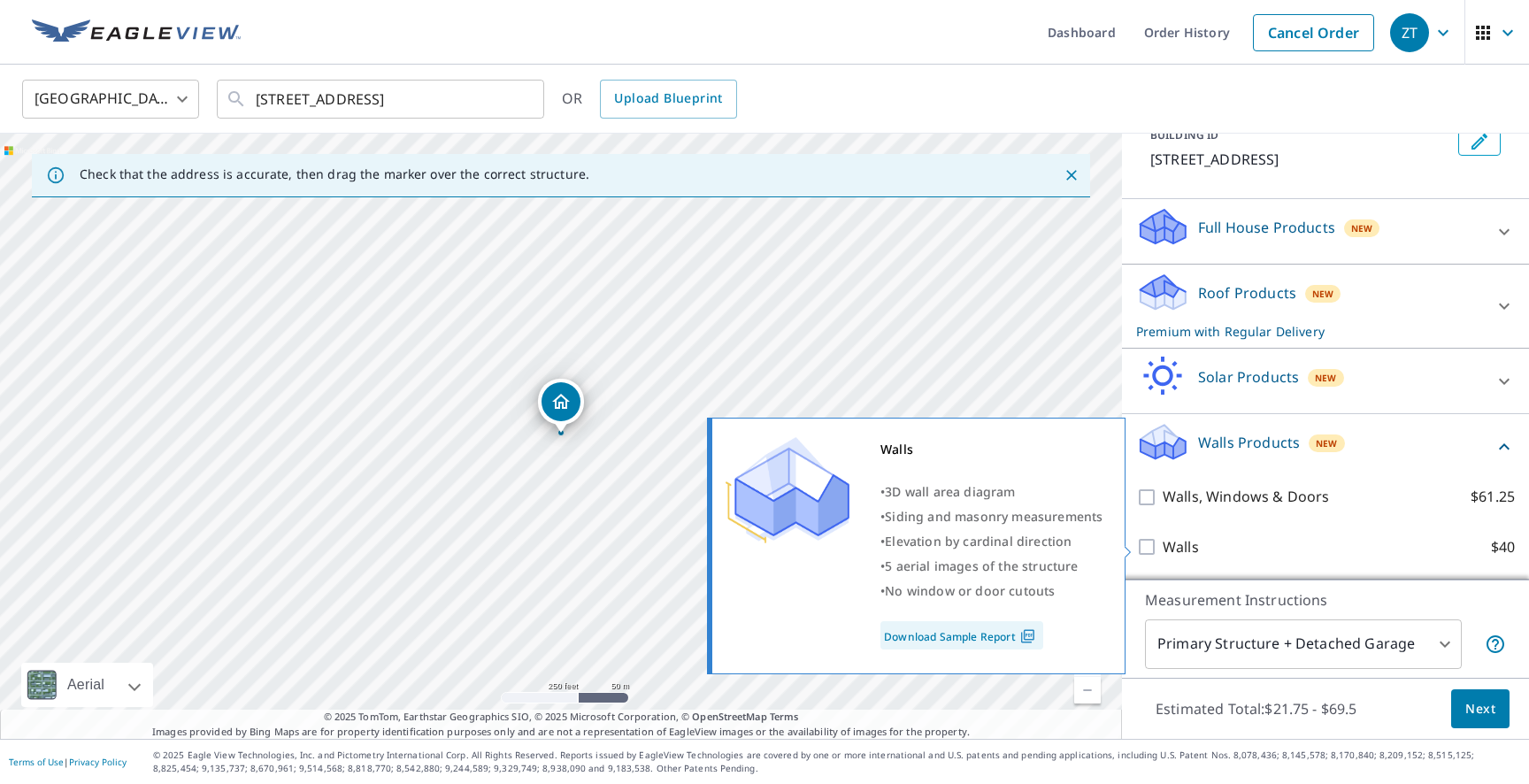
click at [1175, 540] on p "Walls" at bounding box center [1181, 547] width 36 height 22
click at [1163, 540] on input "Walls $40" at bounding box center [1149, 546] width 27 height 21
checkbox input "true"
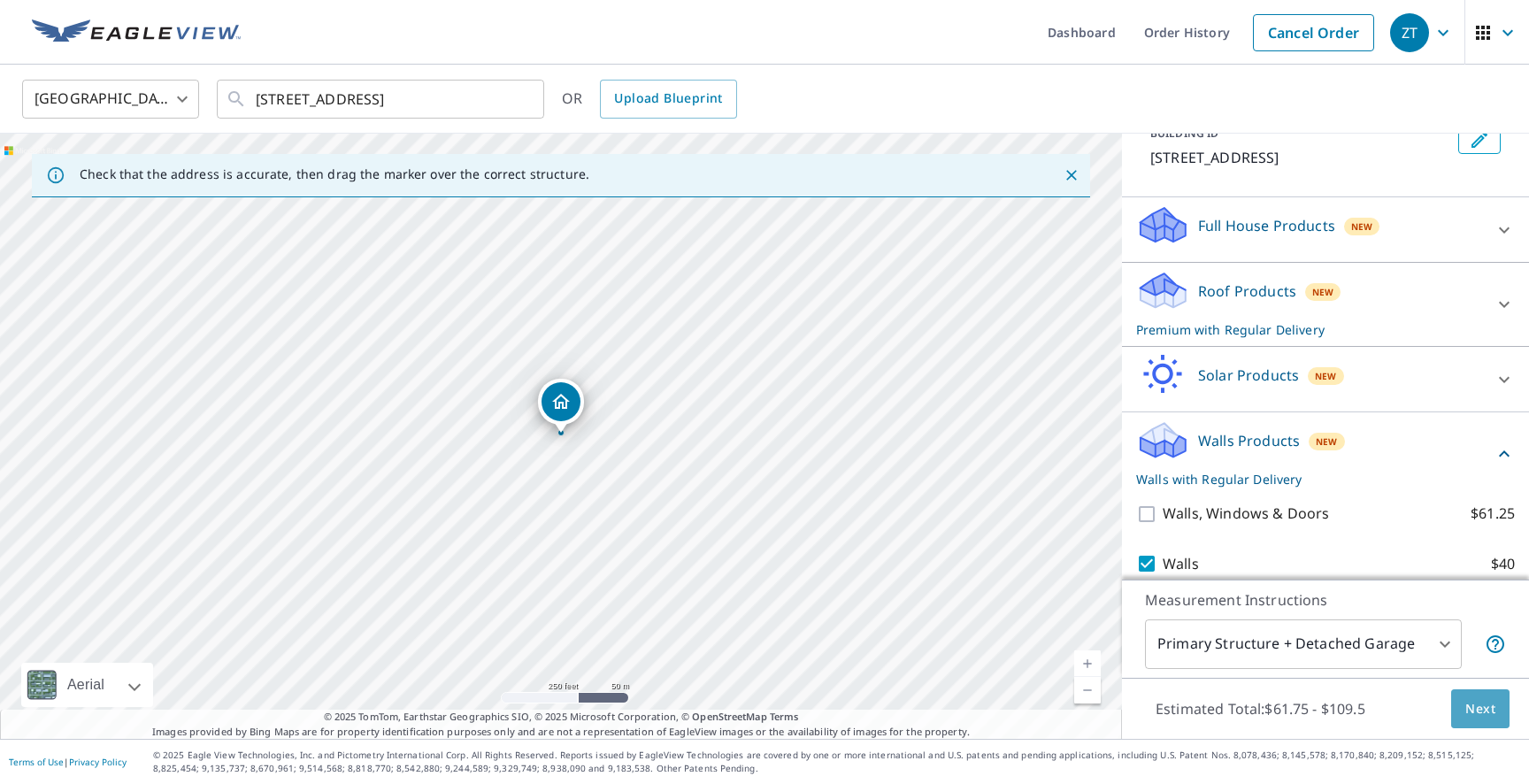
click at [1470, 722] on button "Next" at bounding box center [1480, 709] width 58 height 40
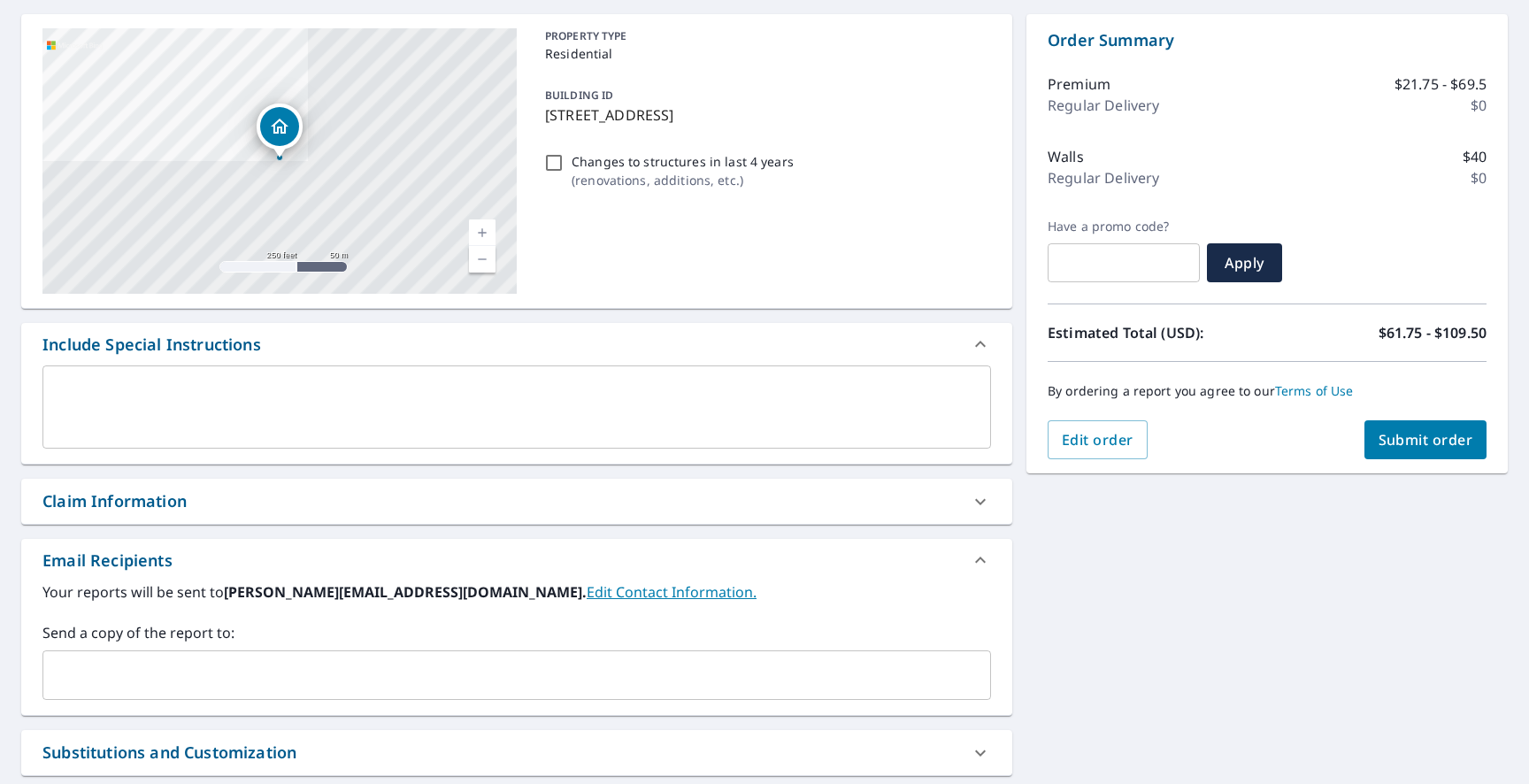
scroll to position [310, 0]
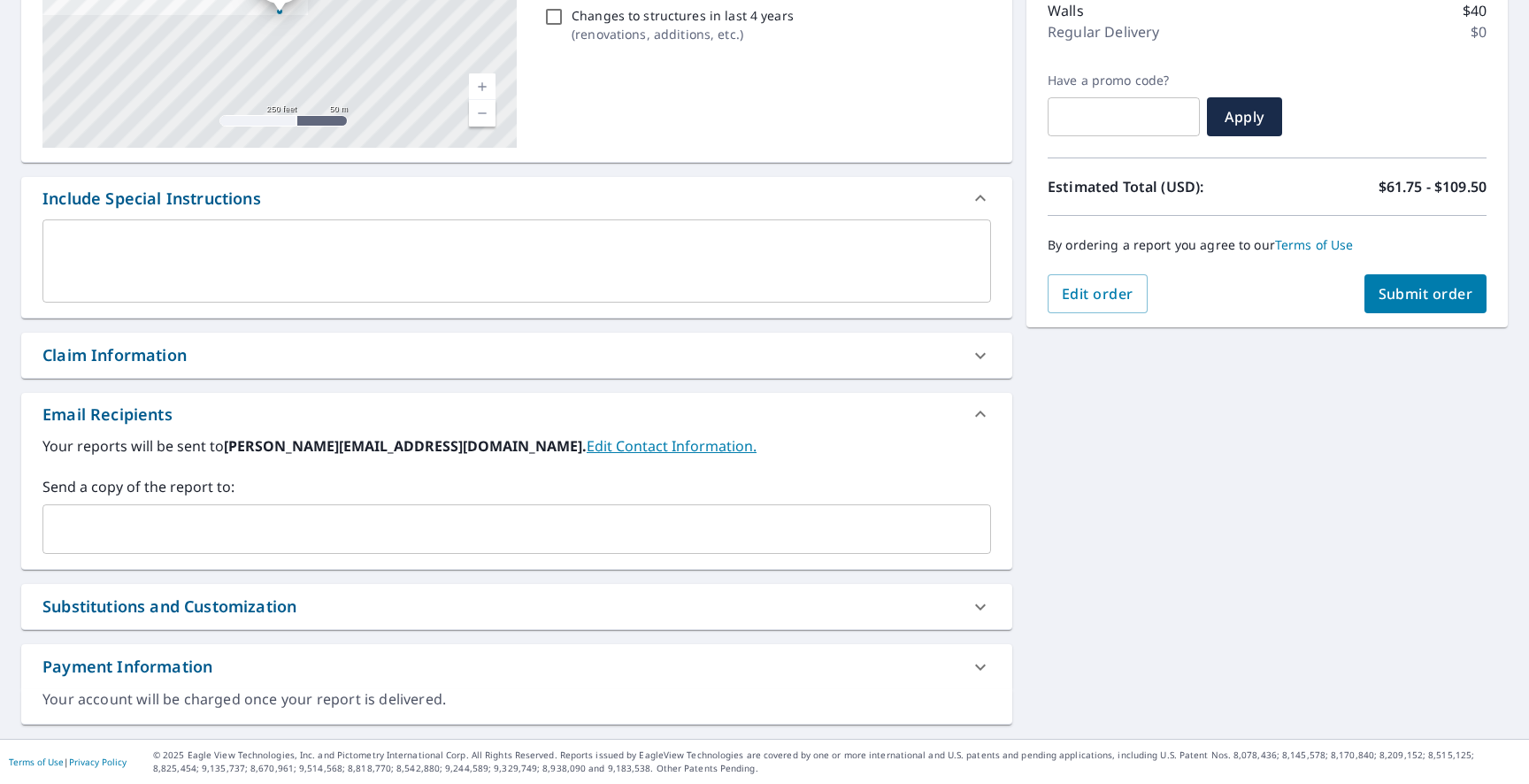
click at [267, 521] on input "text" at bounding box center [503, 529] width 906 height 34
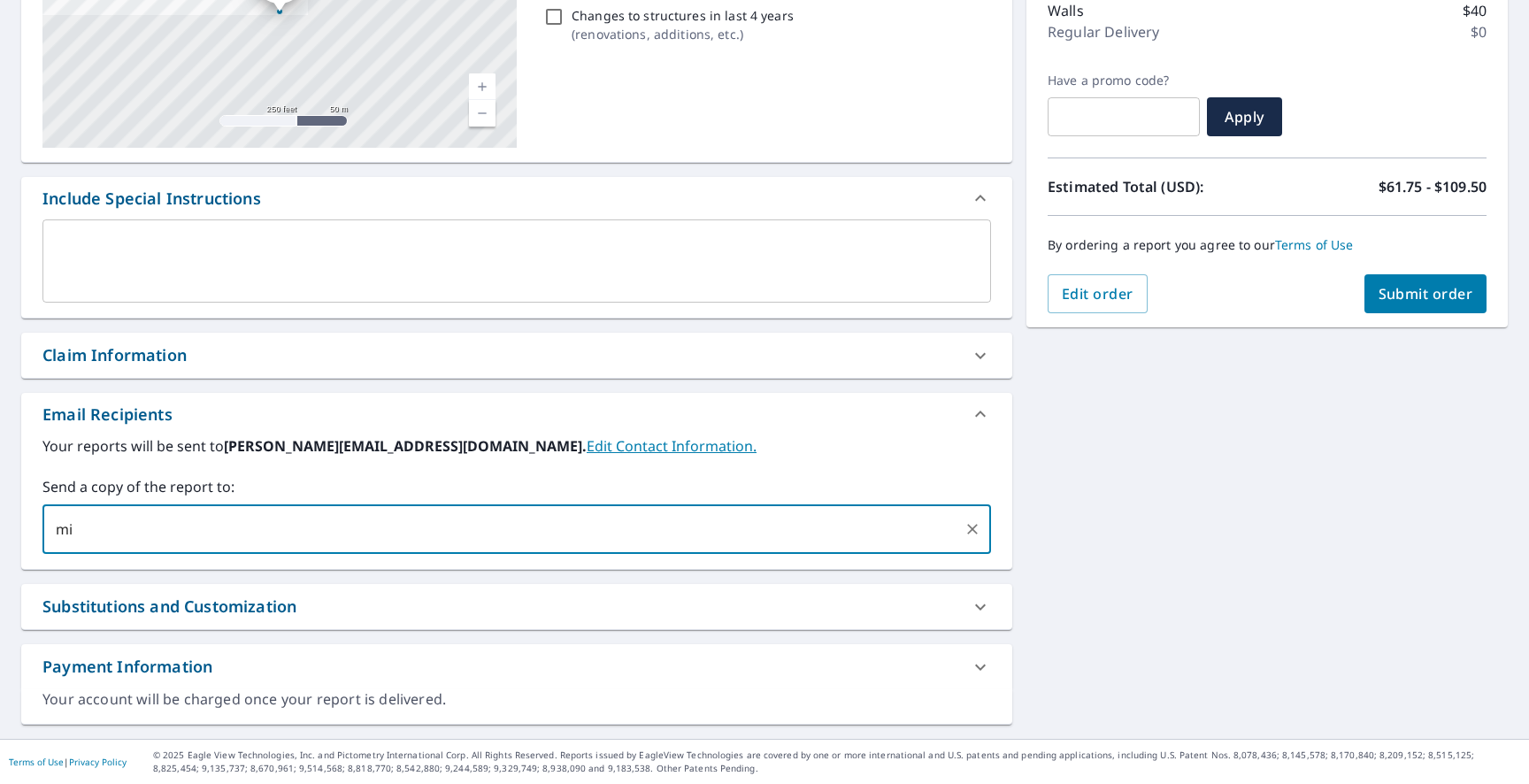
type input "m"
type input "[PERSON_NAME][EMAIL_ADDRESS][DOMAIN_NAME]"
click at [1422, 284] on span "Submit order" at bounding box center [1426, 293] width 95 height 19
checkbox input "true"
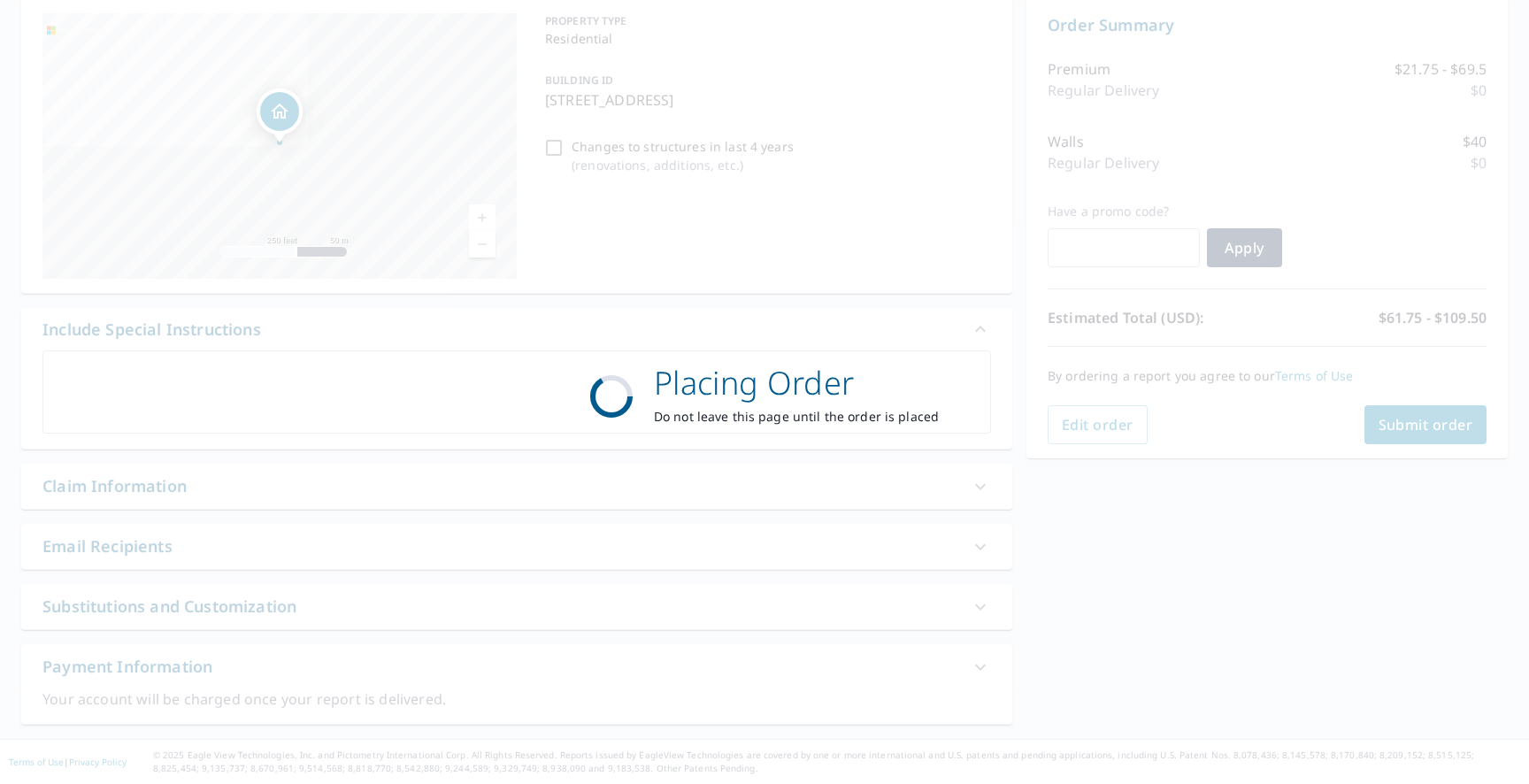
scroll to position [179, 0]
